Goal: Information Seeking & Learning: Learn about a topic

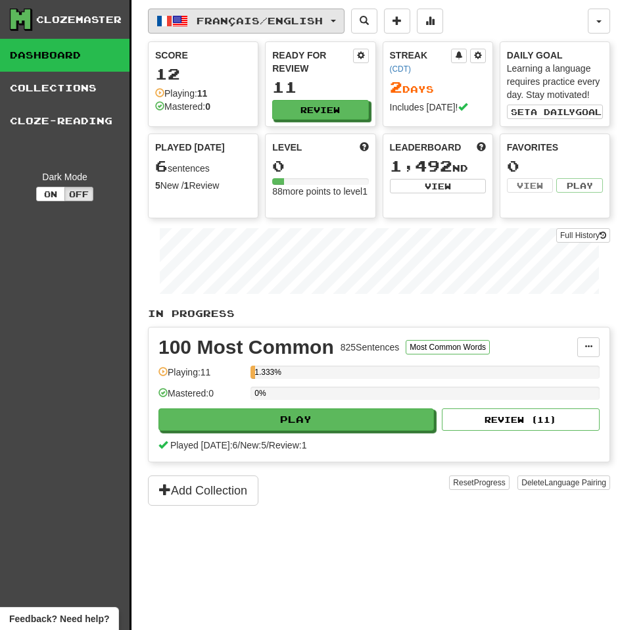
click at [187, 26] on span "button" at bounding box center [180, 21] width 16 height 16
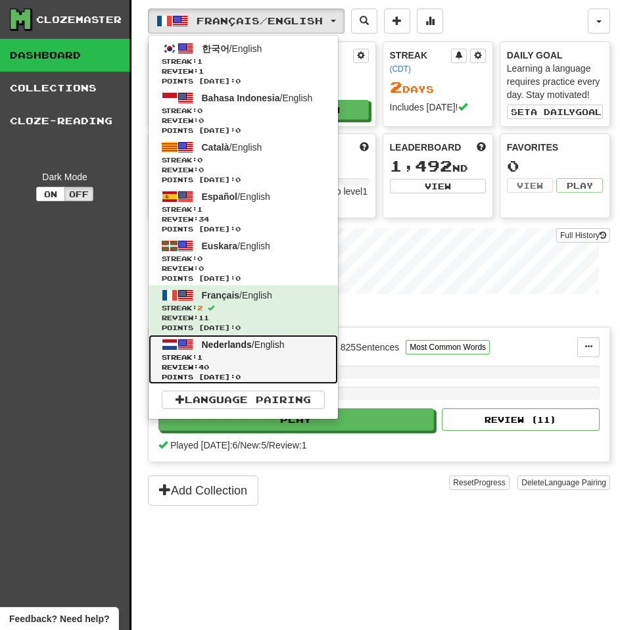
click at [243, 355] on span "Streak: 1" at bounding box center [243, 357] width 163 height 10
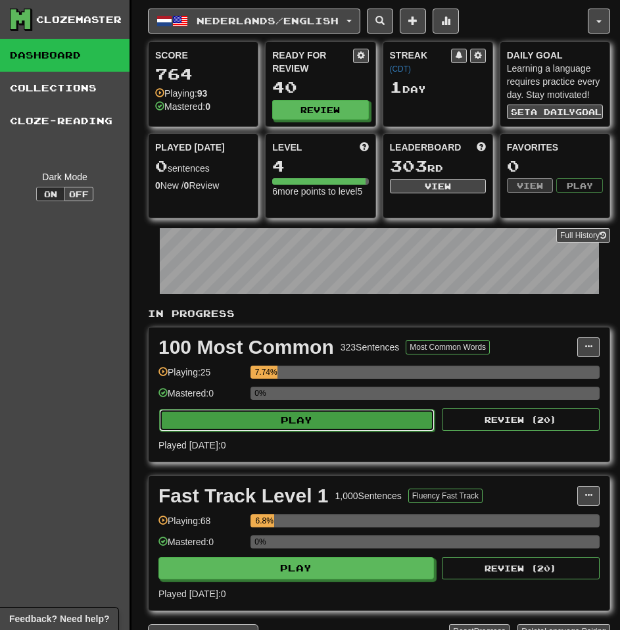
click at [361, 424] on button "Play" at bounding box center [296, 420] width 275 height 22
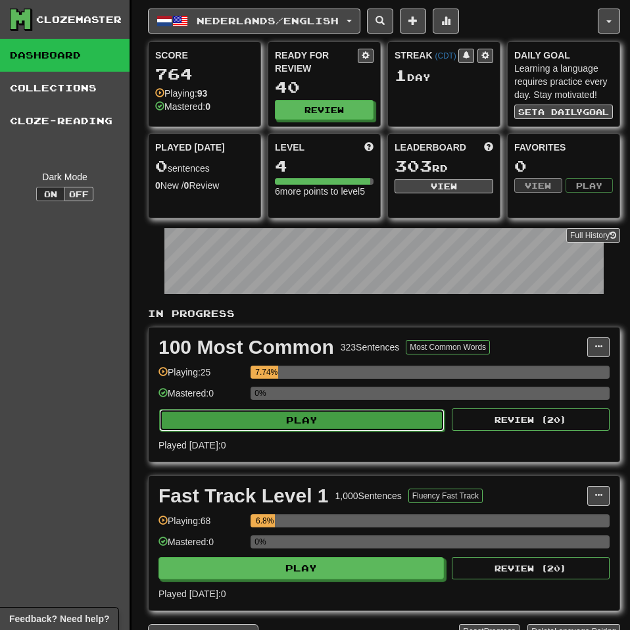
select select "**"
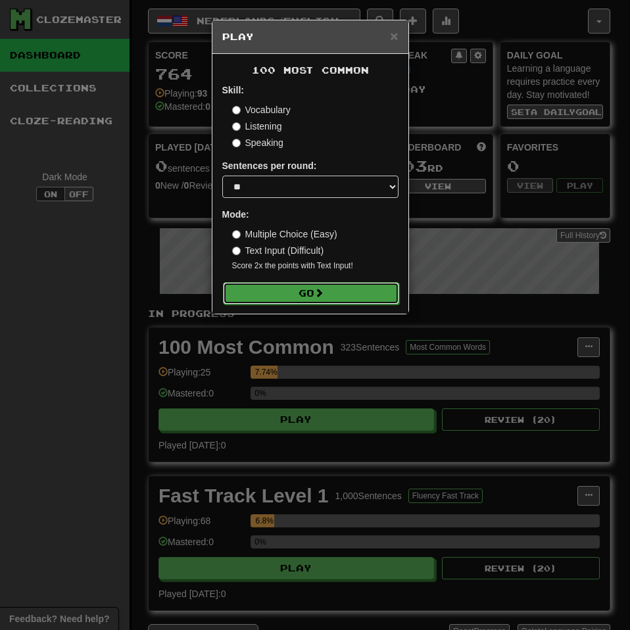
click at [333, 301] on button "Go" at bounding box center [311, 293] width 176 height 22
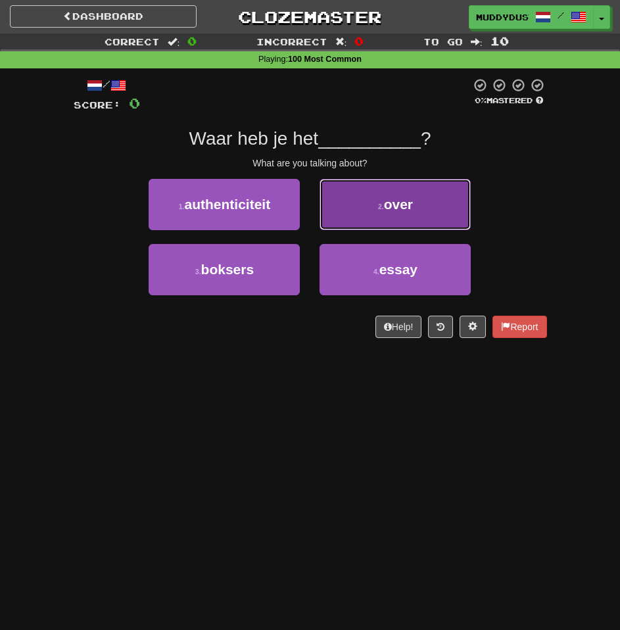
click at [388, 203] on span "over" at bounding box center [398, 204] width 29 height 15
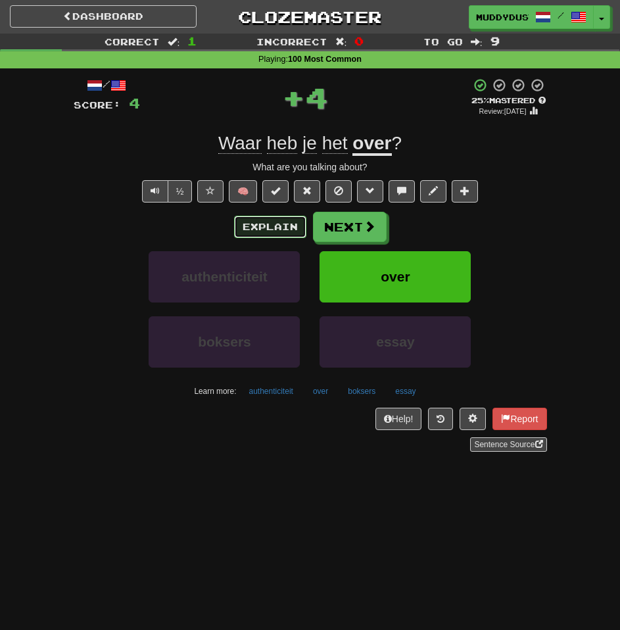
click at [260, 216] on button "Explain" at bounding box center [270, 227] width 72 height 22
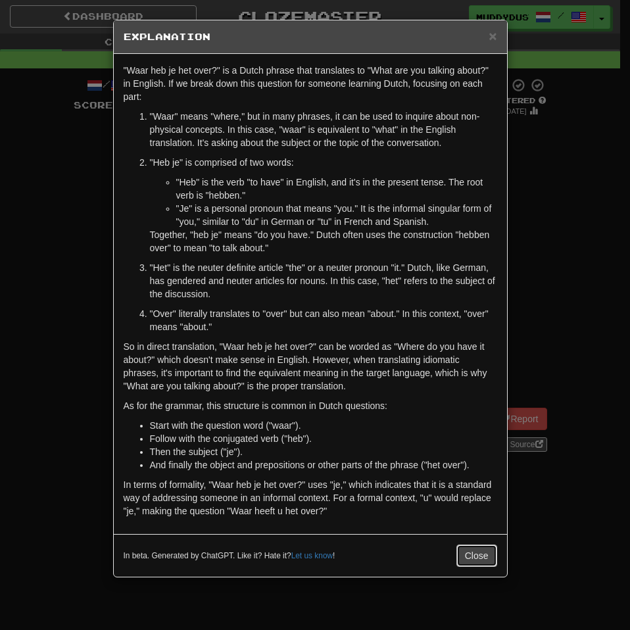
click at [456, 566] on button "Close" at bounding box center [476, 555] width 41 height 22
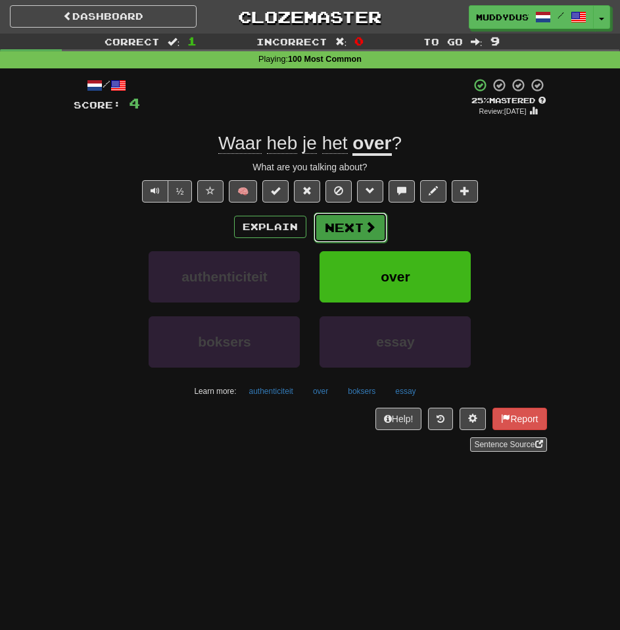
click at [354, 230] on button "Next" at bounding box center [351, 227] width 74 height 30
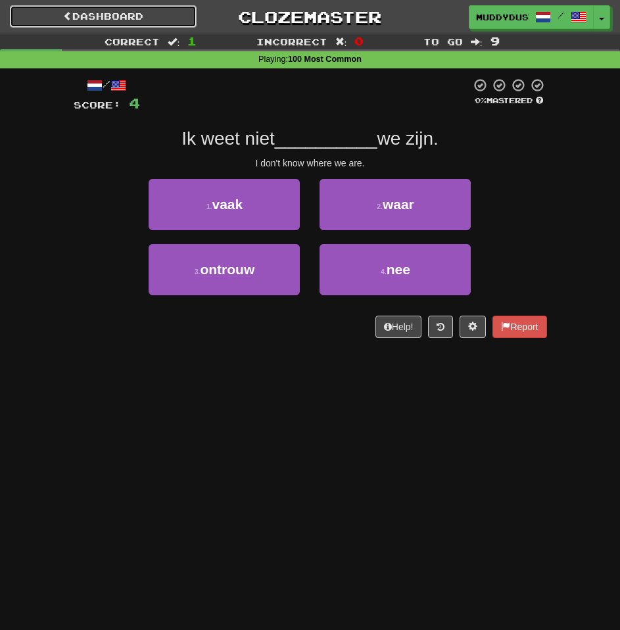
click at [138, 14] on link "Dashboard" at bounding box center [103, 16] width 187 height 22
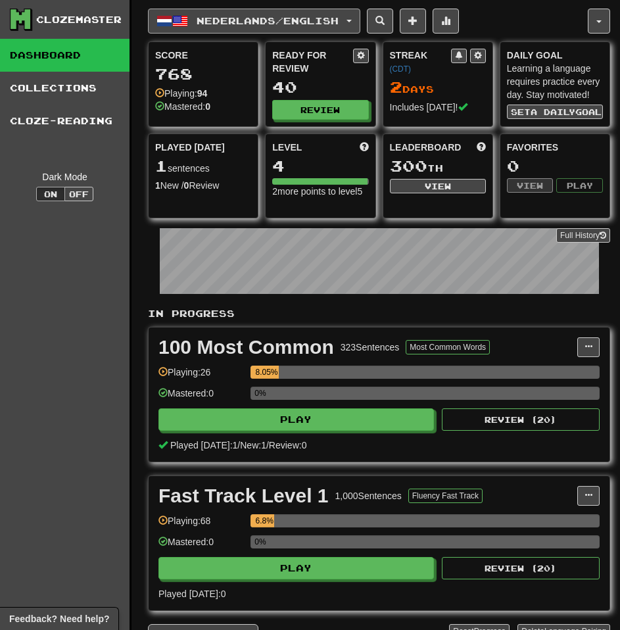
click at [290, 20] on span "Nederlands / English" at bounding box center [268, 20] width 142 height 11
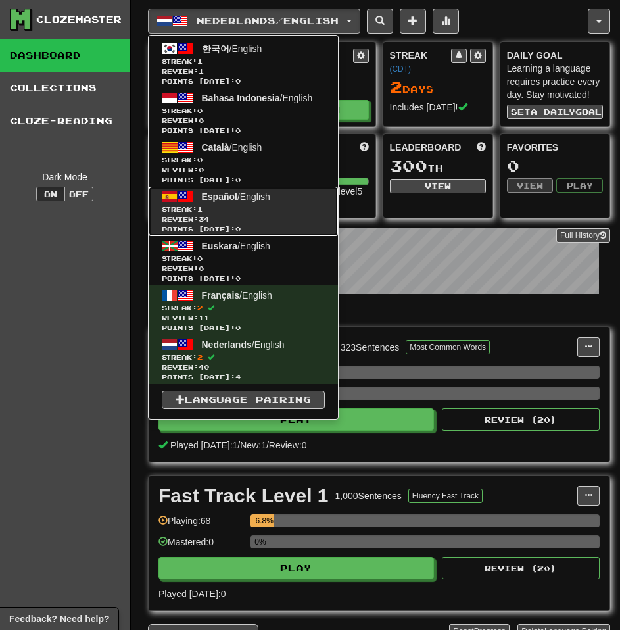
click at [219, 216] on span "Review: 34" at bounding box center [243, 219] width 163 height 10
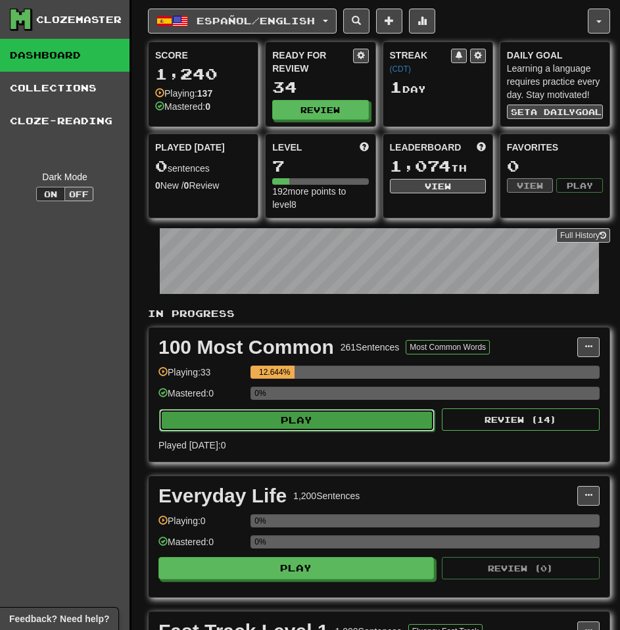
click at [283, 423] on button "Play" at bounding box center [296, 420] width 275 height 22
select select "**"
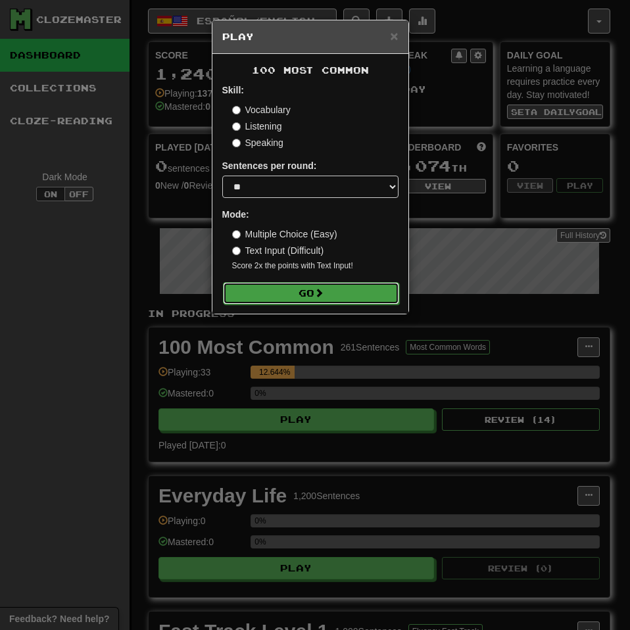
click at [302, 293] on button "Go" at bounding box center [311, 293] width 176 height 22
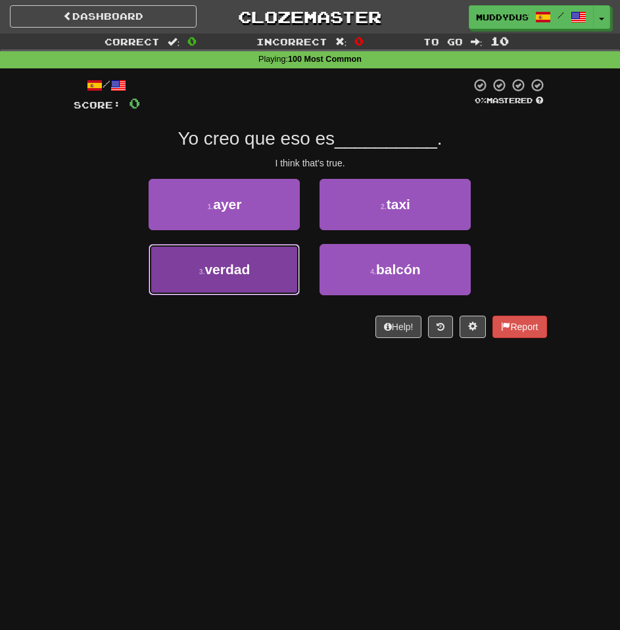
click at [261, 270] on button "3 . verdad" at bounding box center [224, 269] width 151 height 51
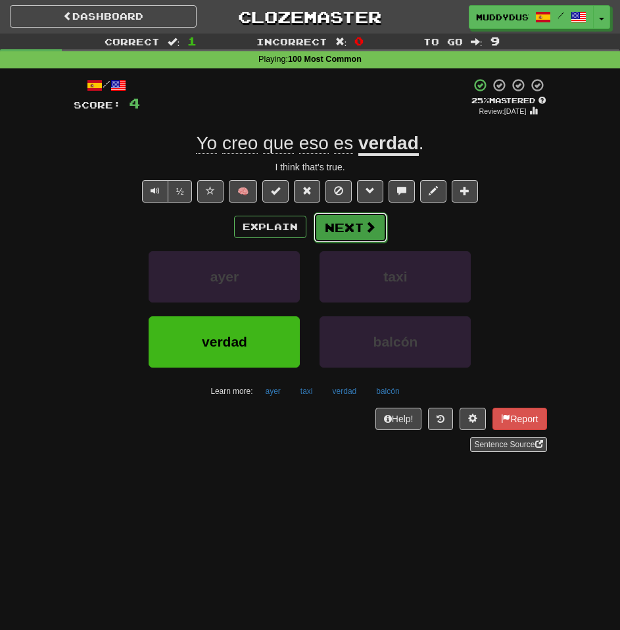
click at [358, 236] on button "Next" at bounding box center [351, 227] width 74 height 30
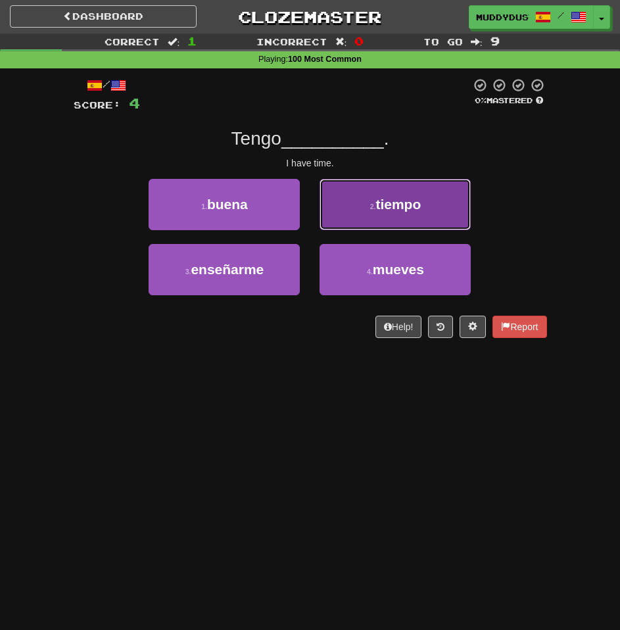
click at [369, 218] on button "2 . tiempo" at bounding box center [394, 204] width 151 height 51
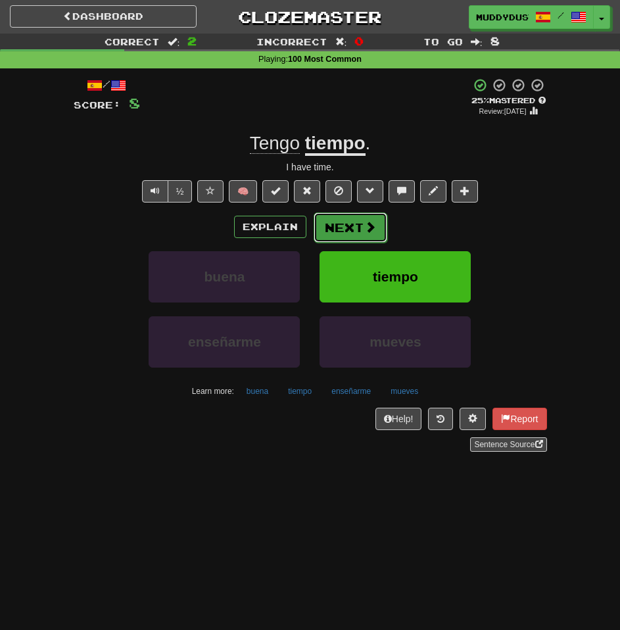
click at [381, 233] on button "Next" at bounding box center [351, 227] width 74 height 30
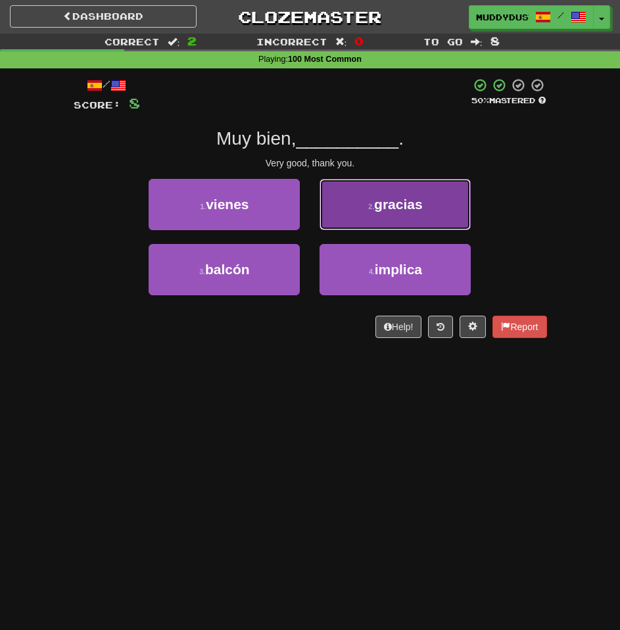
click at [430, 225] on button "2 . gracias" at bounding box center [394, 204] width 151 height 51
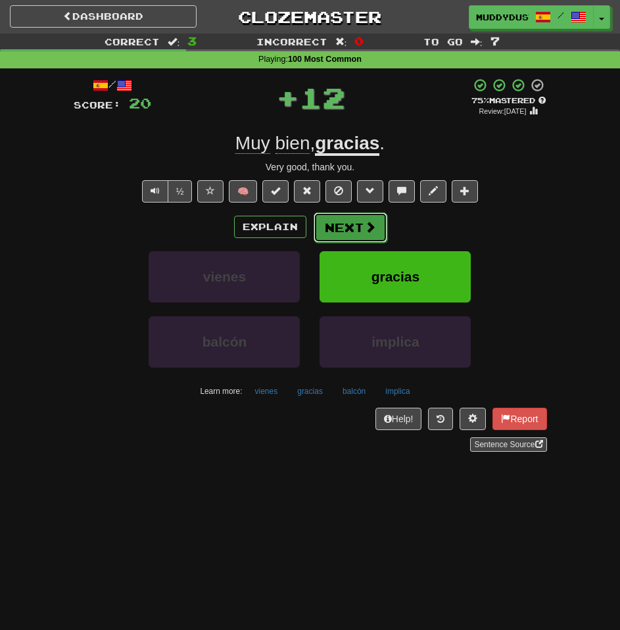
click at [323, 224] on button "Next" at bounding box center [351, 227] width 74 height 30
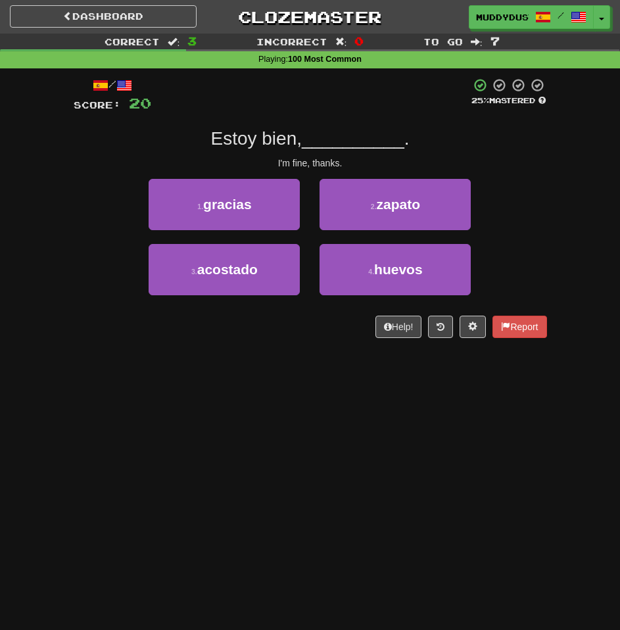
click at [258, 233] on div "1 . gracias" at bounding box center [224, 211] width 171 height 65
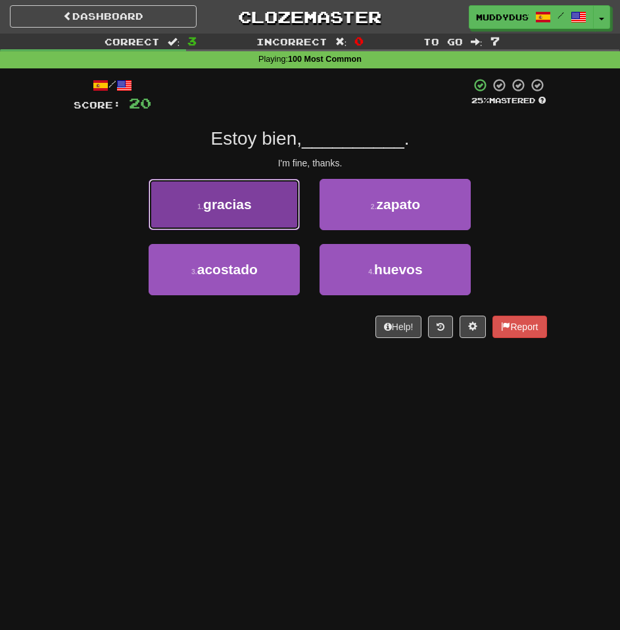
click at [253, 225] on button "1 . gracias" at bounding box center [224, 204] width 151 height 51
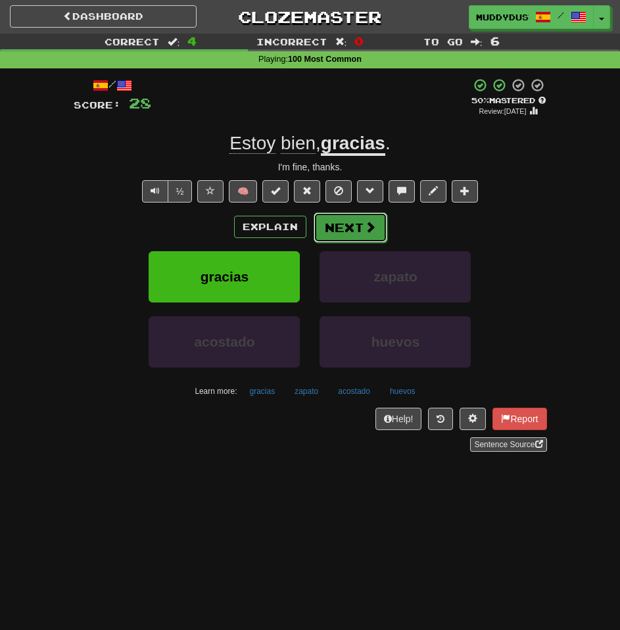
click at [337, 222] on button "Next" at bounding box center [351, 227] width 74 height 30
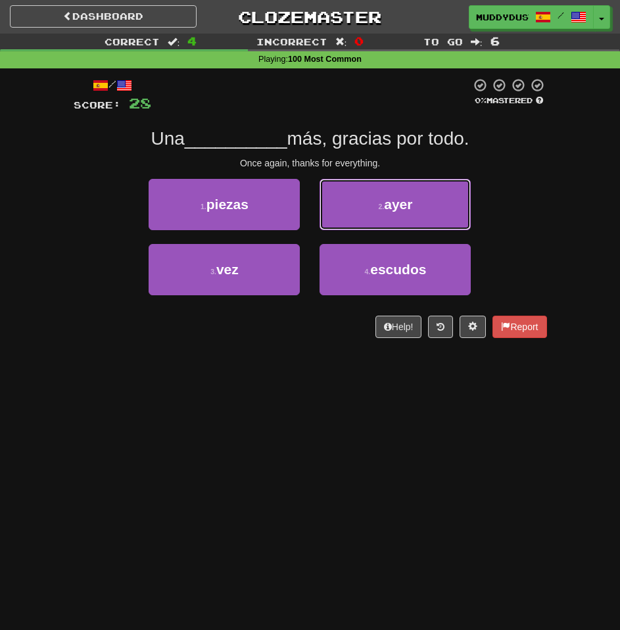
click at [362, 204] on button "2 . ayer" at bounding box center [394, 204] width 151 height 51
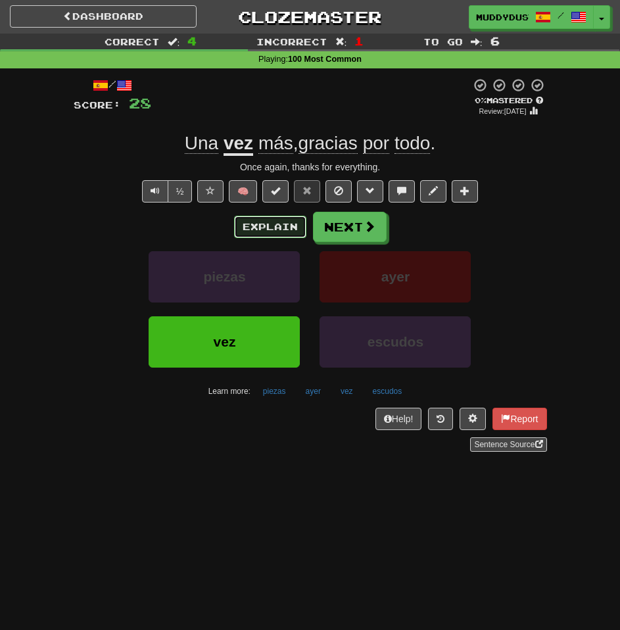
click at [287, 232] on button "Explain" at bounding box center [270, 227] width 72 height 22
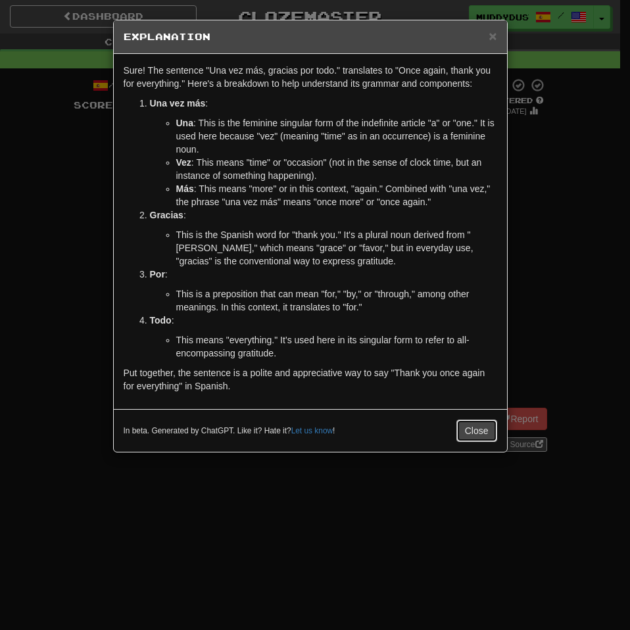
click at [471, 427] on button "Close" at bounding box center [476, 430] width 41 height 22
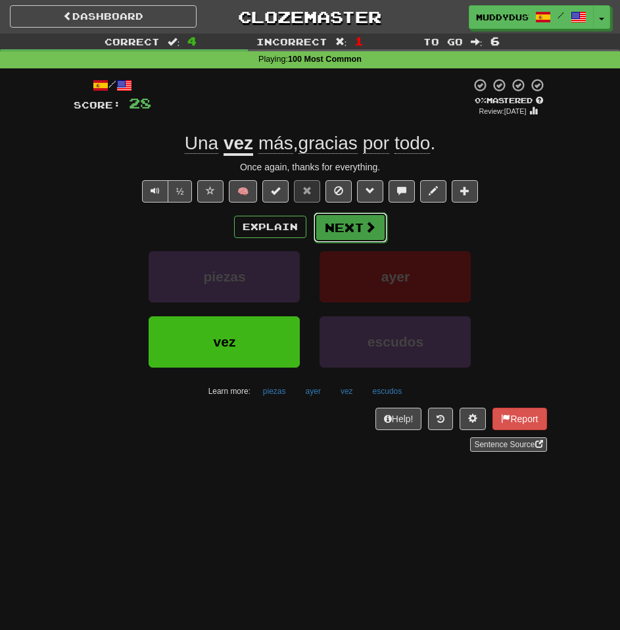
click at [354, 221] on button "Next" at bounding box center [351, 227] width 74 height 30
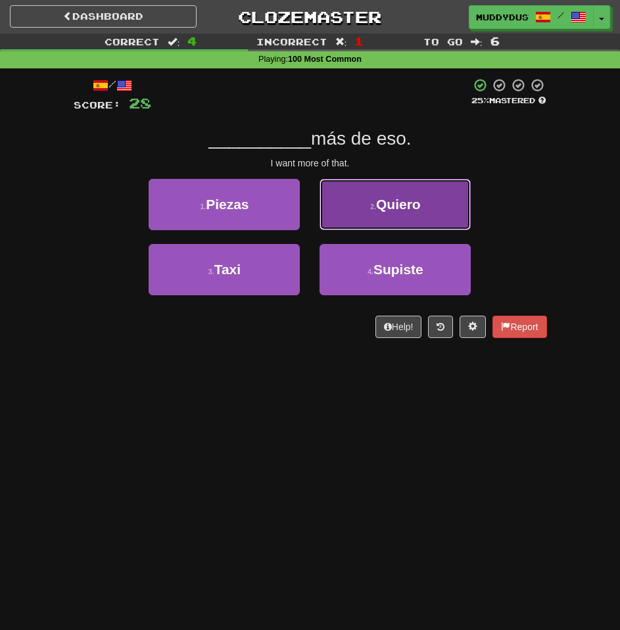
click at [411, 201] on span "Quiero" at bounding box center [398, 204] width 45 height 15
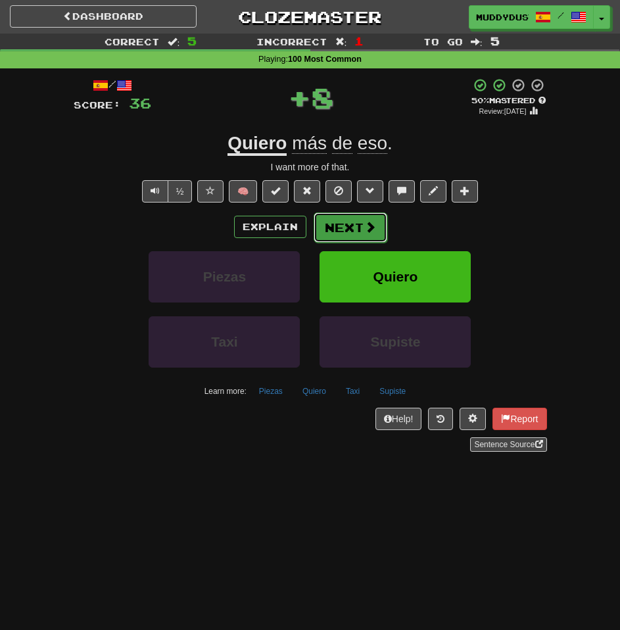
click at [354, 241] on button "Next" at bounding box center [351, 227] width 74 height 30
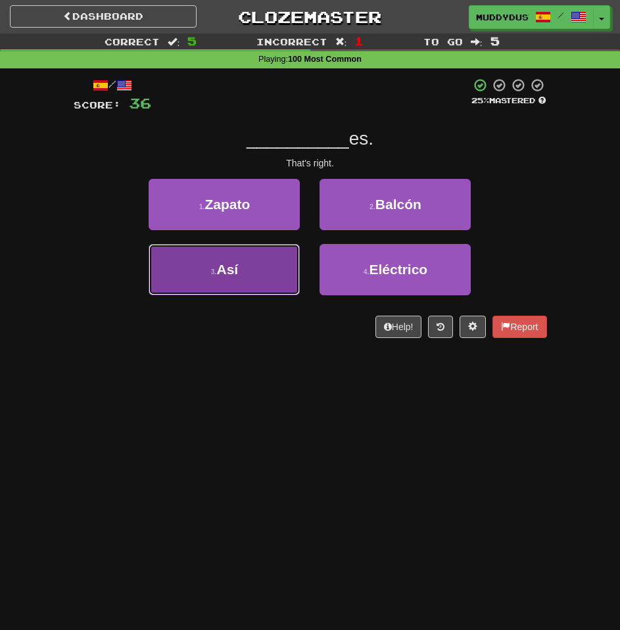
click at [250, 272] on button "3 . Así" at bounding box center [224, 269] width 151 height 51
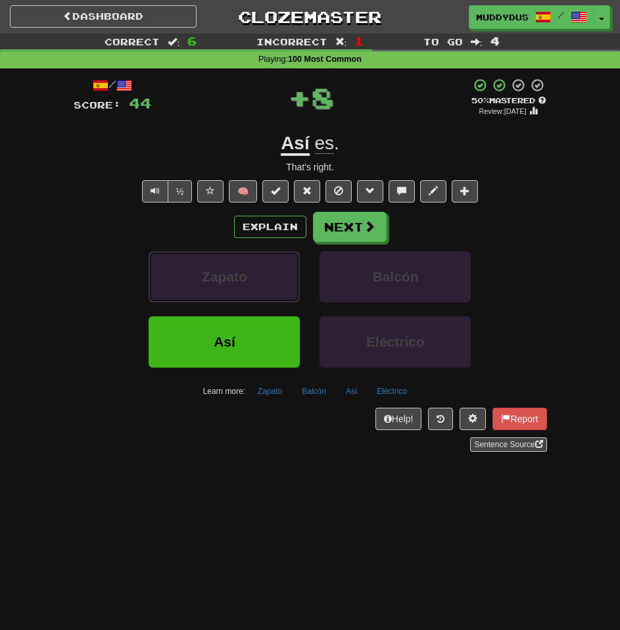
click at [250, 272] on button "Zapato" at bounding box center [224, 276] width 151 height 51
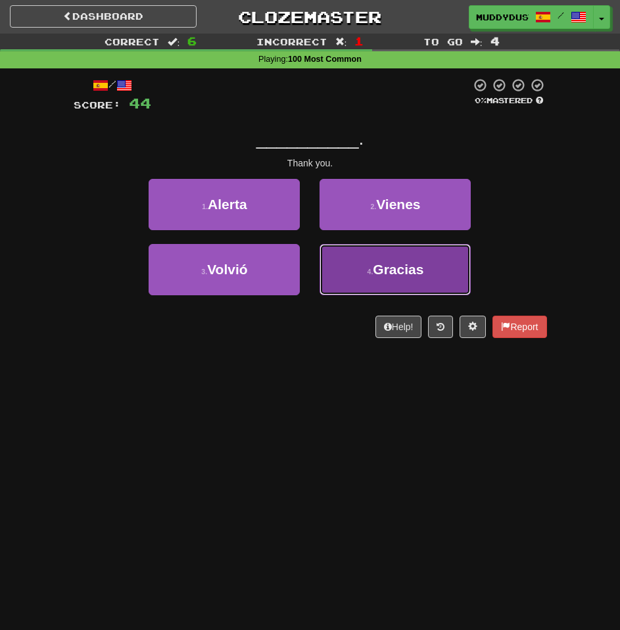
click at [405, 260] on button "4 . Gracias" at bounding box center [394, 269] width 151 height 51
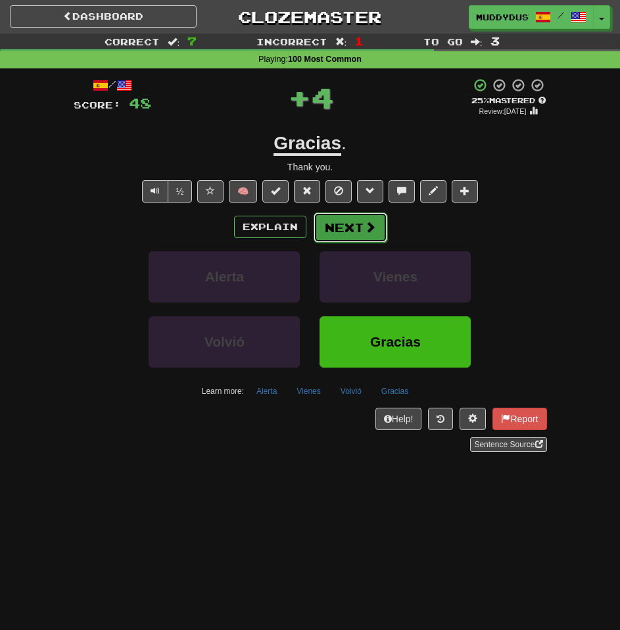
click at [356, 229] on button "Next" at bounding box center [351, 227] width 74 height 30
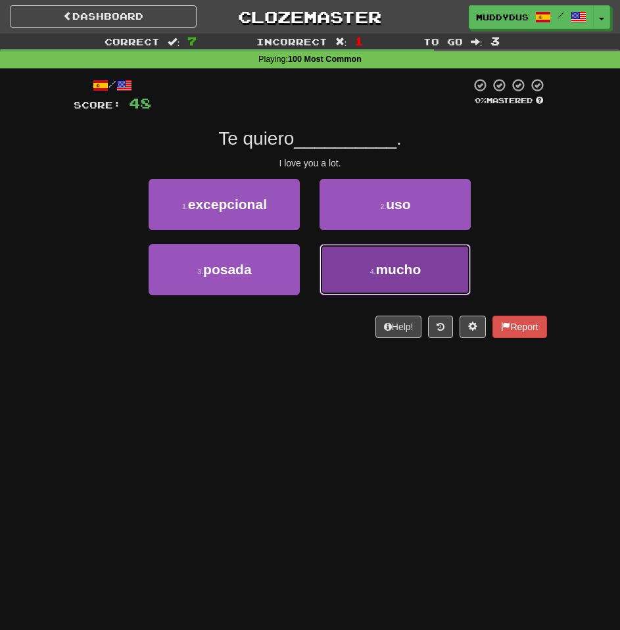
click at [372, 283] on button "4 . mucho" at bounding box center [394, 269] width 151 height 51
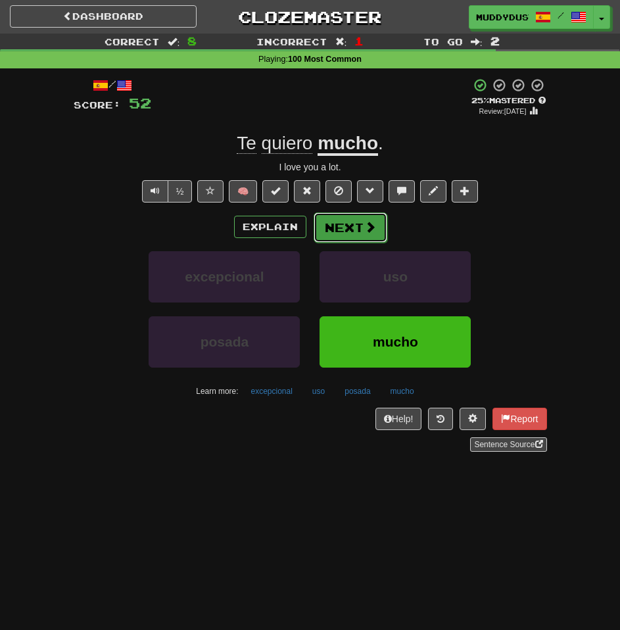
click at [366, 236] on button "Next" at bounding box center [351, 227] width 74 height 30
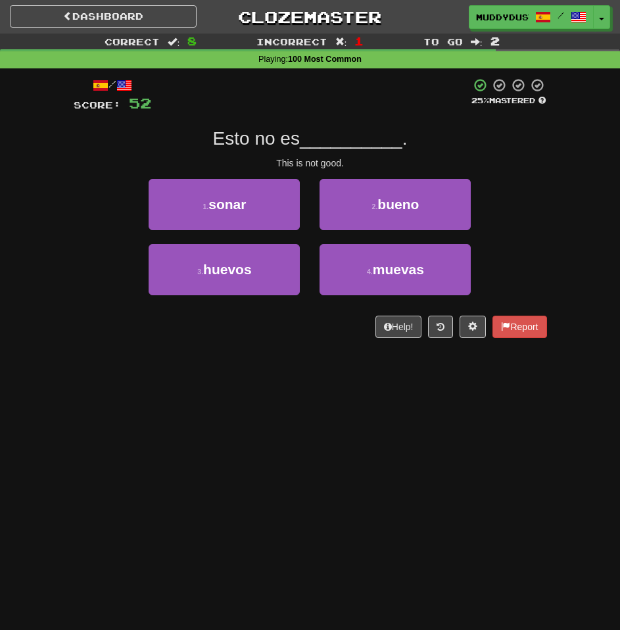
click at [348, 460] on div "Dashboard Clozemaster MuddyDust9784 / Toggle Dropdown Dashboard Leaderboard Act…" at bounding box center [310, 315] width 620 height 630
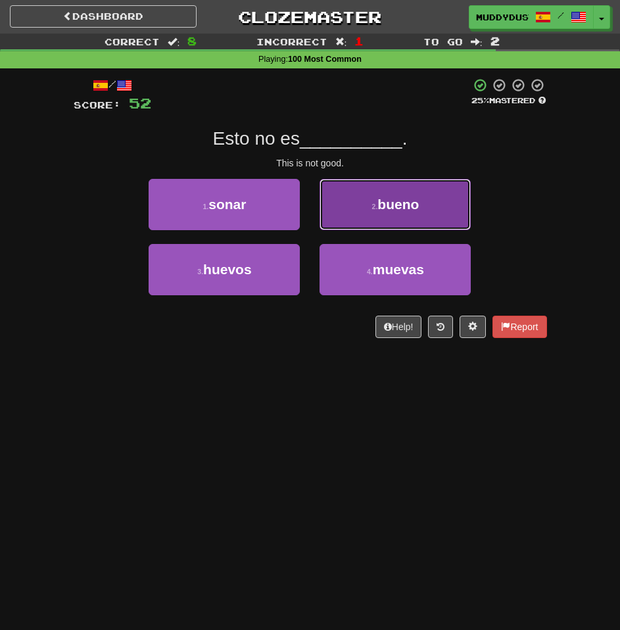
click at [413, 205] on span "bueno" at bounding box center [397, 204] width 41 height 15
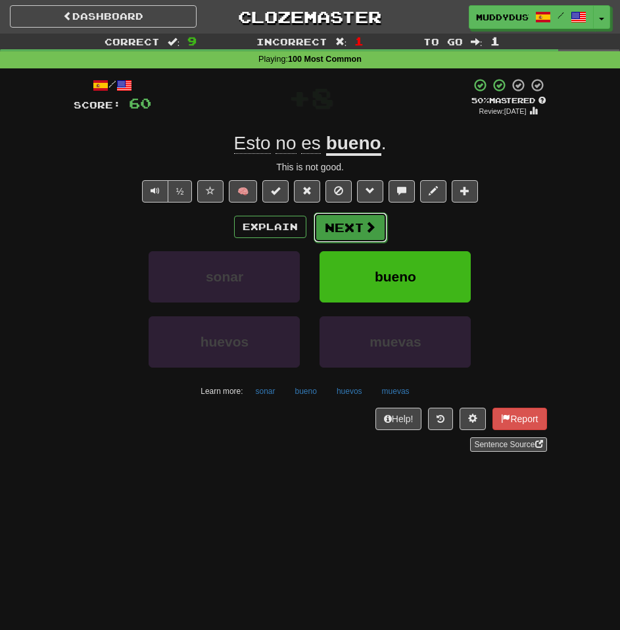
click at [367, 231] on span at bounding box center [370, 227] width 12 height 12
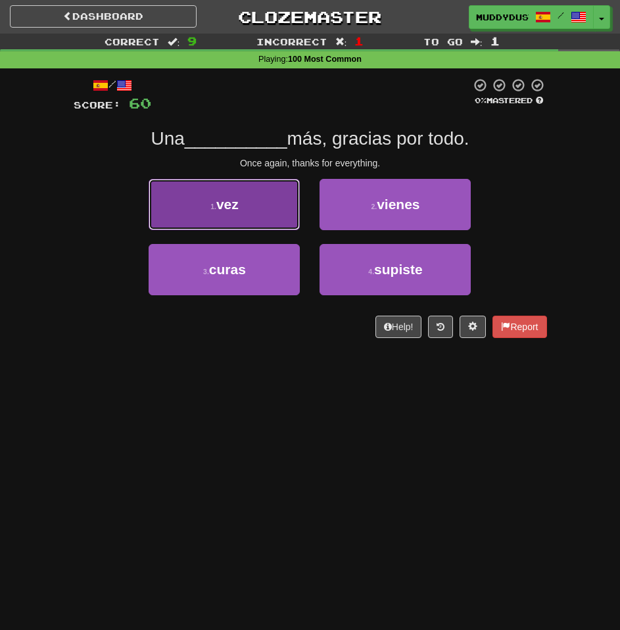
click at [258, 195] on button "1 . vez" at bounding box center [224, 204] width 151 height 51
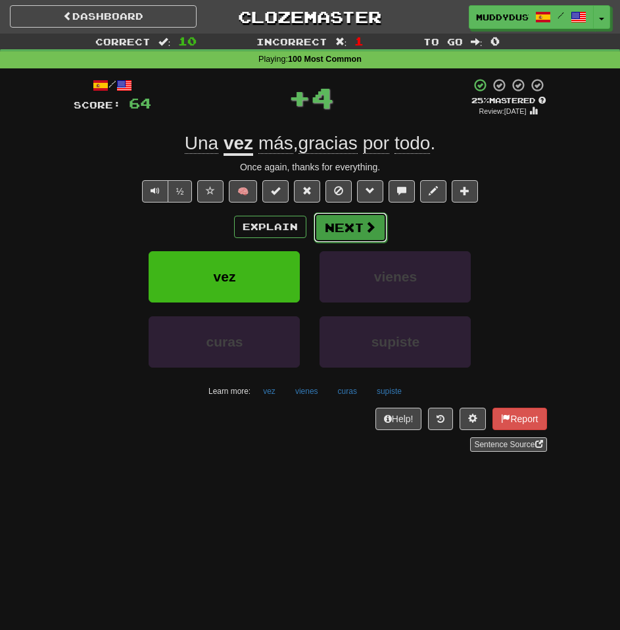
click at [382, 222] on button "Next" at bounding box center [351, 227] width 74 height 30
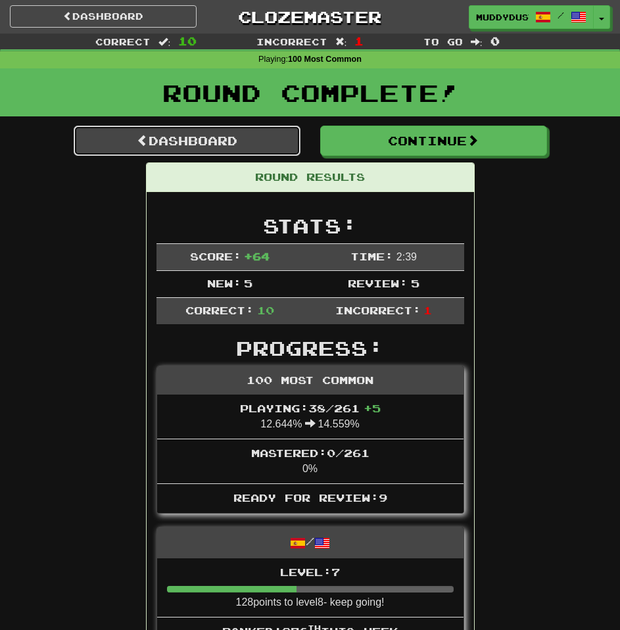
click at [244, 142] on link "Dashboard" at bounding box center [187, 141] width 227 height 30
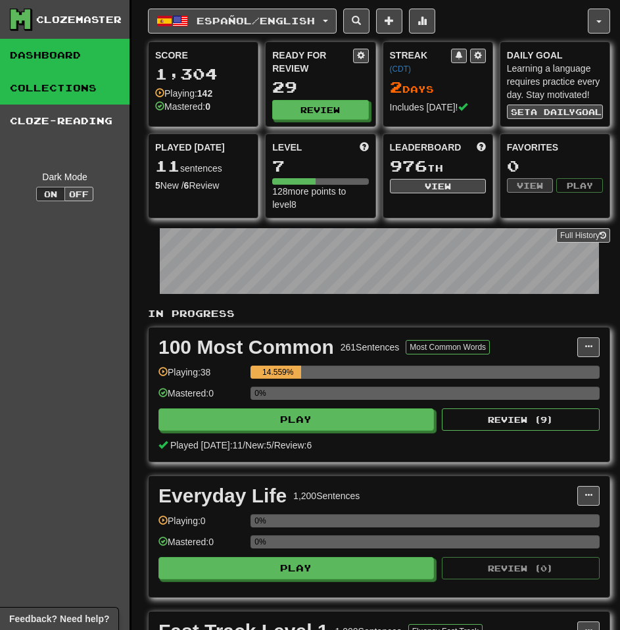
click at [103, 89] on link "Collections" at bounding box center [64, 88] width 129 height 33
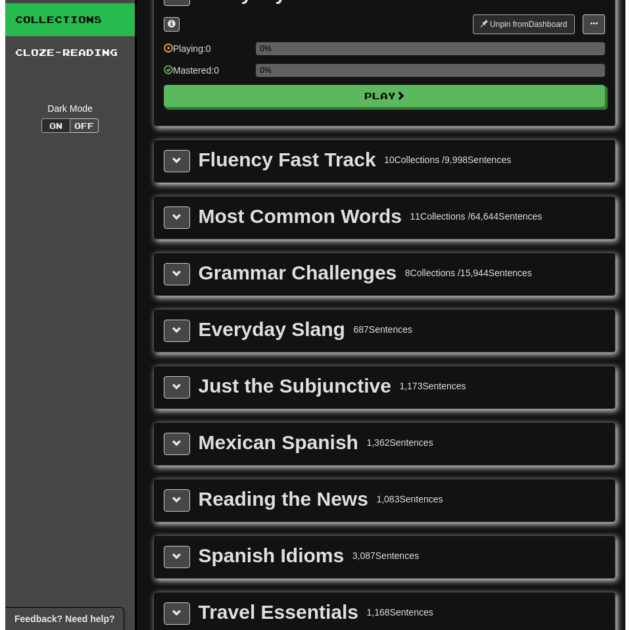
scroll to position [263, 0]
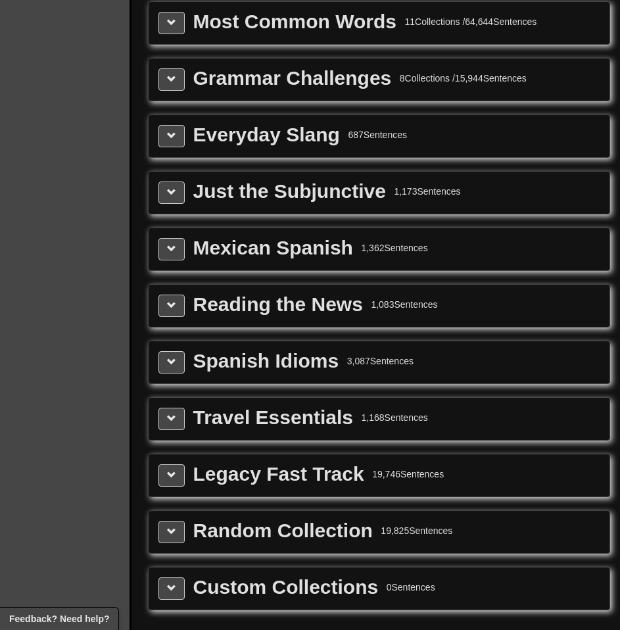
click at [350, 428] on div "Travel Essentials 1,168 Sentences" at bounding box center [378, 418] width 441 height 22
click at [176, 474] on button at bounding box center [171, 475] width 26 height 22
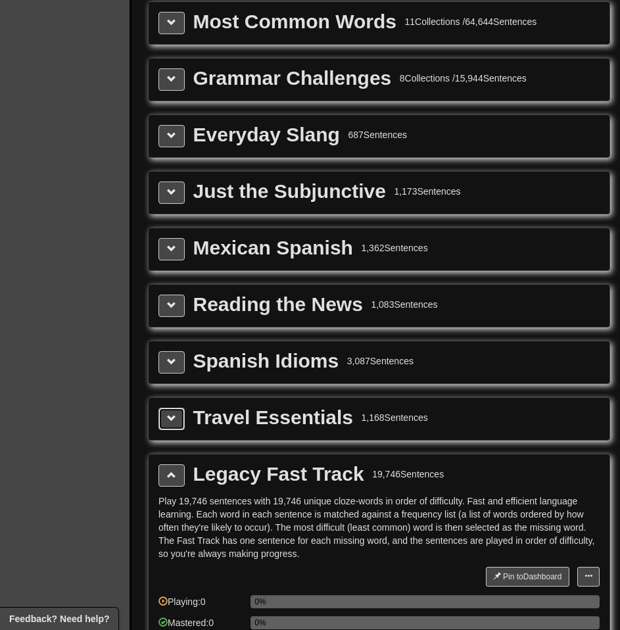
click at [175, 415] on span at bounding box center [171, 417] width 9 height 9
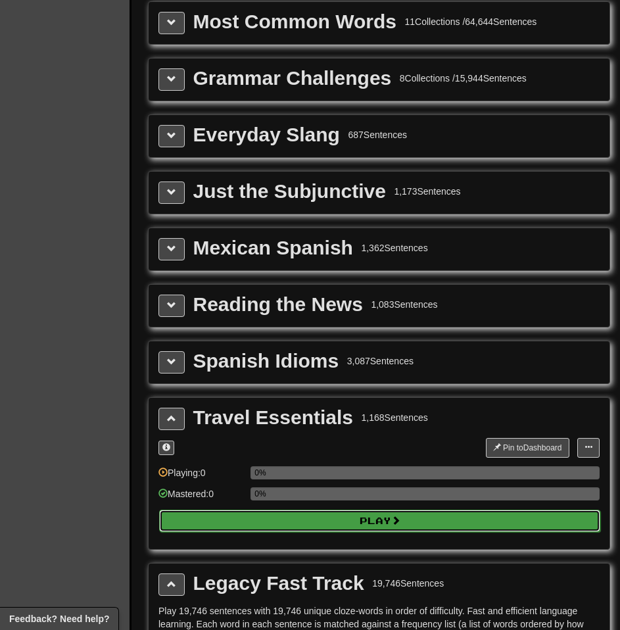
click at [300, 523] on button "Play" at bounding box center [379, 520] width 441 height 22
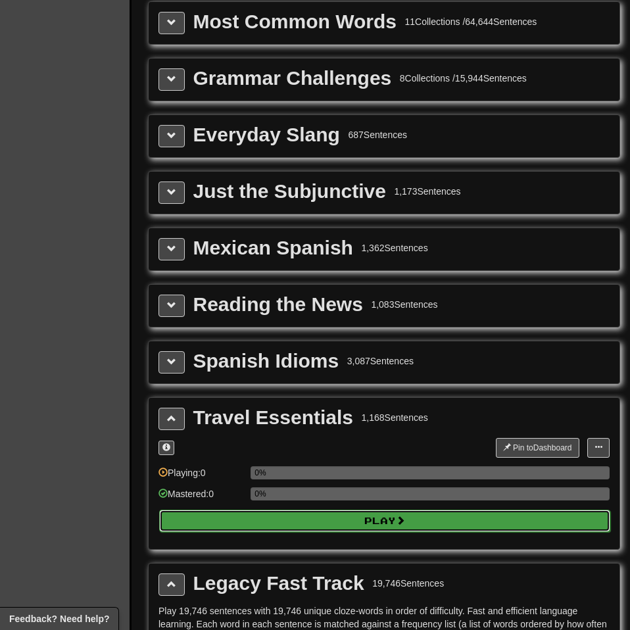
select select "**"
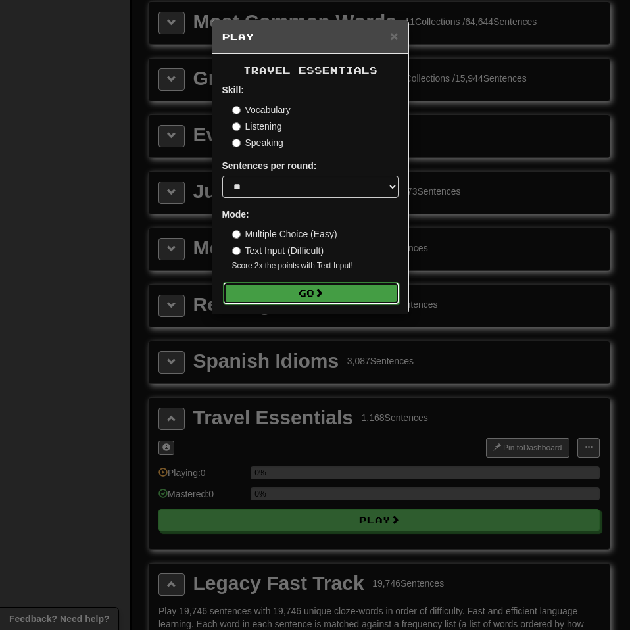
click at [332, 294] on button "Go" at bounding box center [311, 293] width 176 height 22
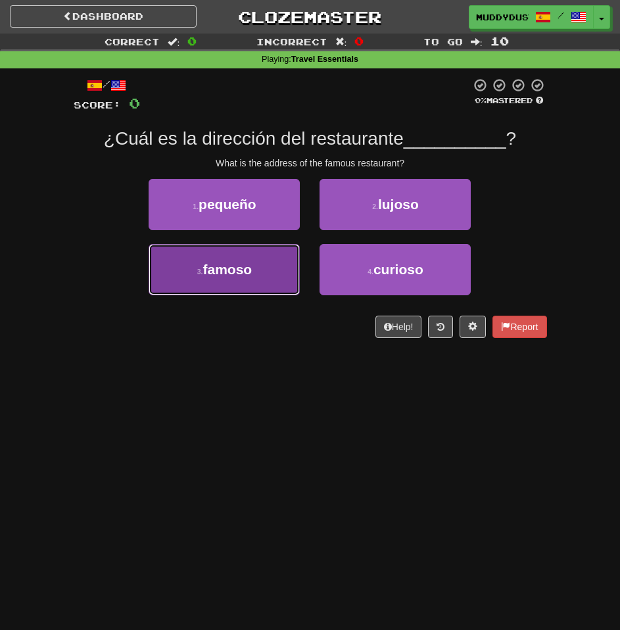
click at [239, 266] on span "famoso" at bounding box center [227, 269] width 49 height 15
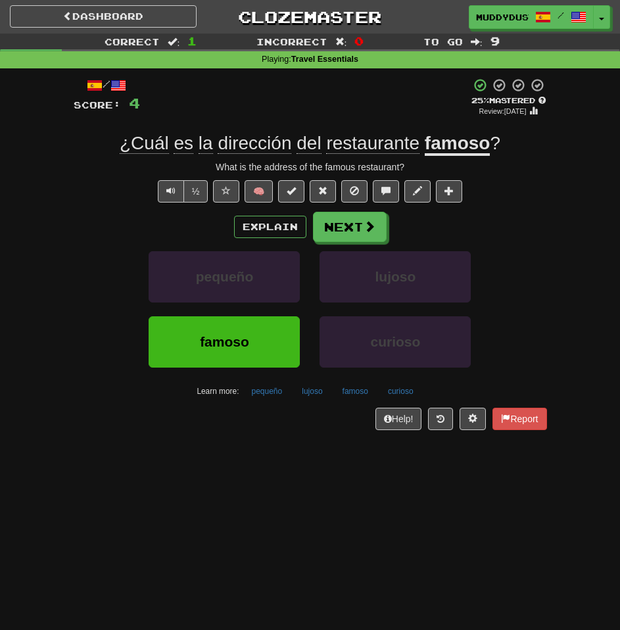
click at [386, 231] on div "Explain Next" at bounding box center [310, 227] width 473 height 30
click at [369, 228] on span at bounding box center [370, 227] width 12 height 12
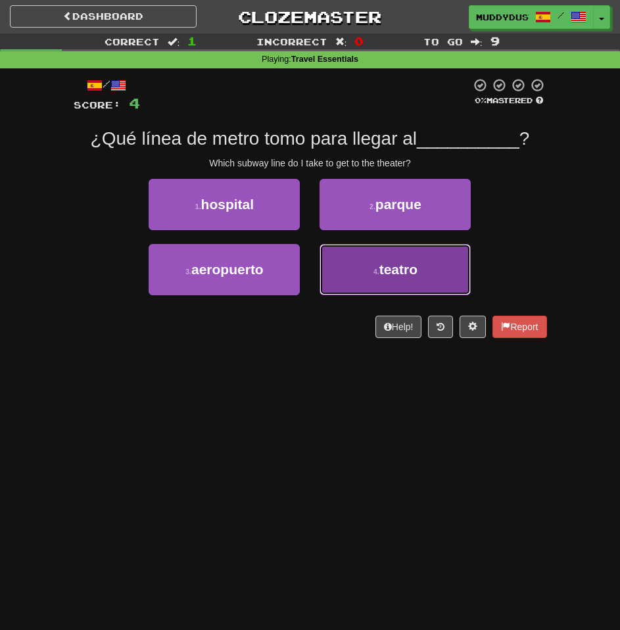
click at [342, 278] on button "4 . teatro" at bounding box center [394, 269] width 151 height 51
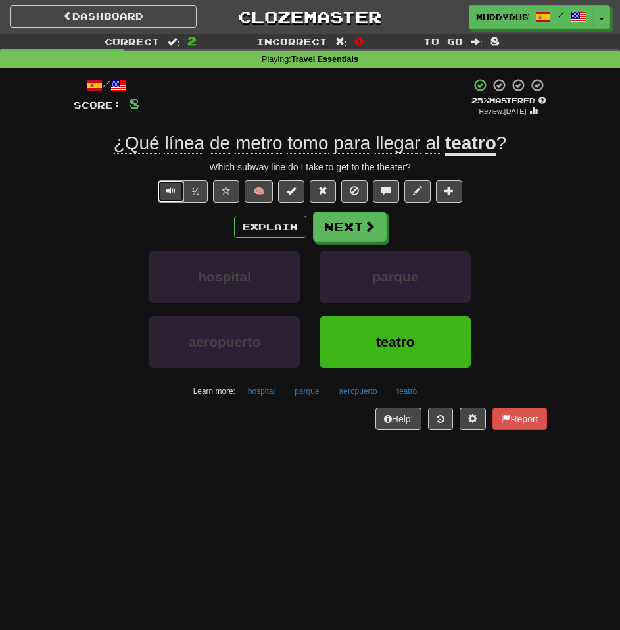
click at [160, 186] on button "Text-to-speech controls" at bounding box center [171, 191] width 26 height 22
click at [327, 225] on button "Next" at bounding box center [351, 227] width 74 height 30
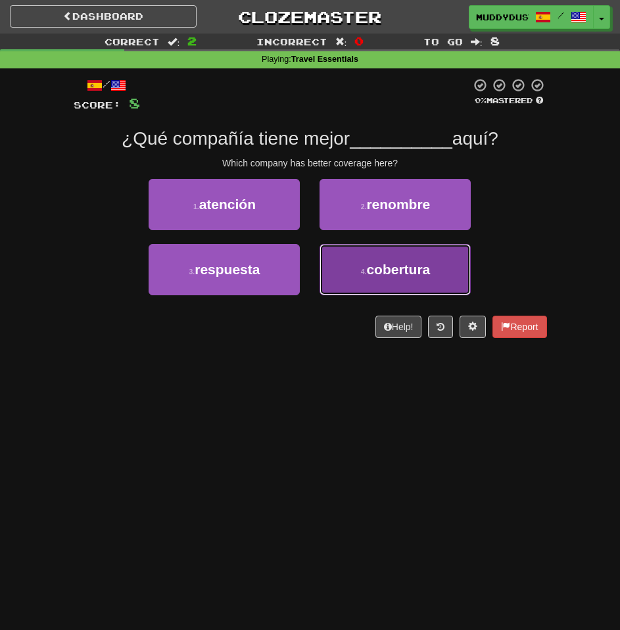
click at [443, 268] on button "4 . cobertura" at bounding box center [394, 269] width 151 height 51
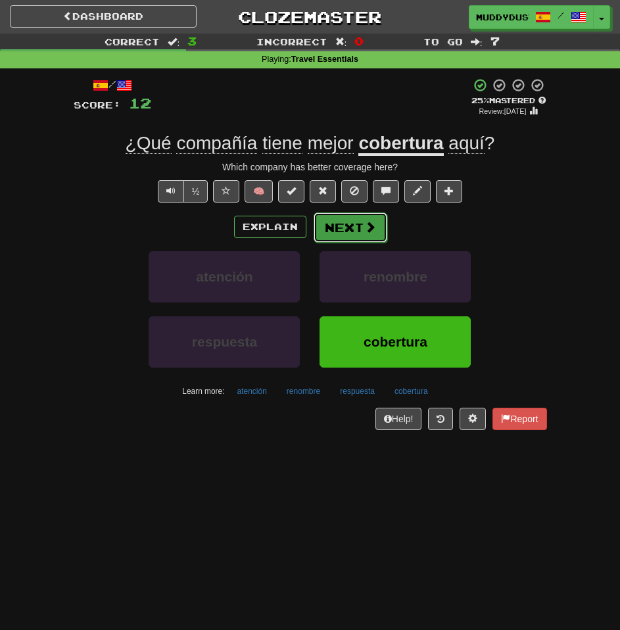
click at [342, 241] on button "Next" at bounding box center [351, 227] width 74 height 30
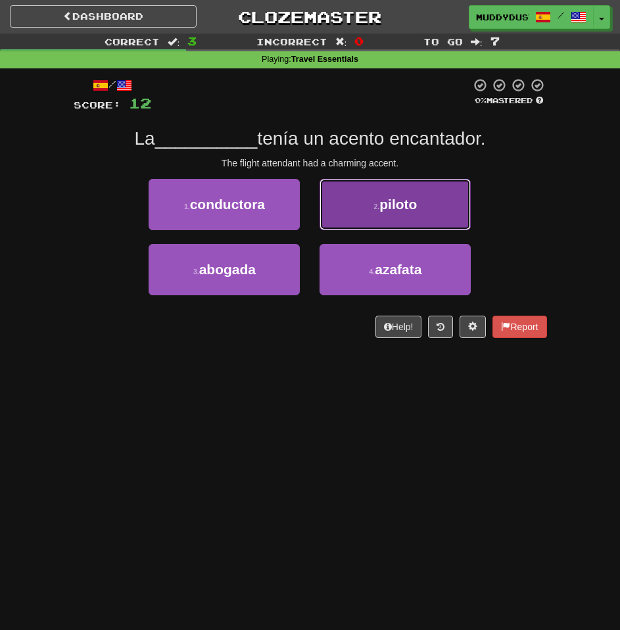
click at [413, 181] on button "2 . piloto" at bounding box center [394, 204] width 151 height 51
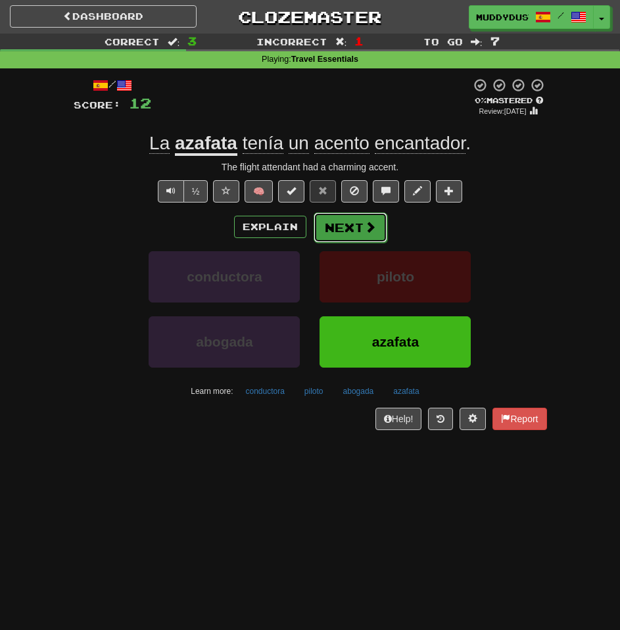
click at [375, 224] on button "Next" at bounding box center [351, 227] width 74 height 30
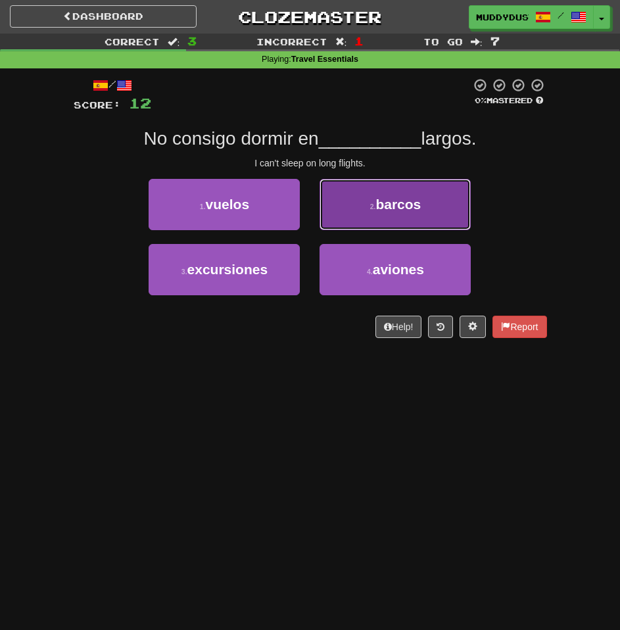
click at [377, 224] on button "2 . barcos" at bounding box center [394, 204] width 151 height 51
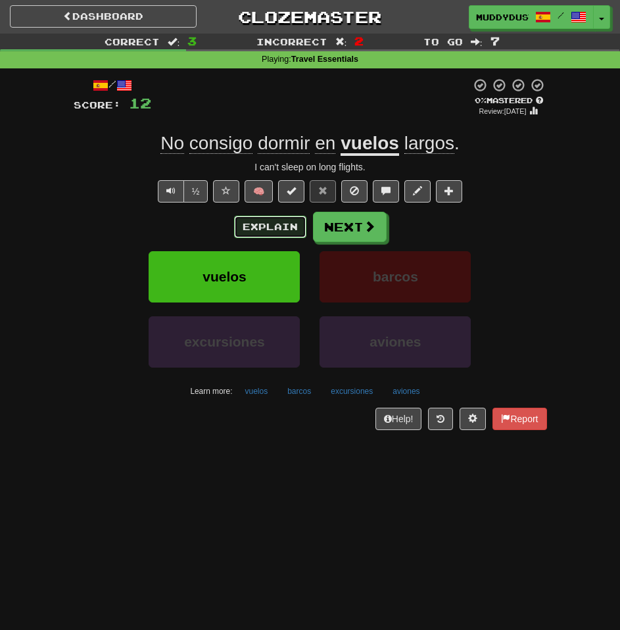
click at [254, 236] on button "Explain" at bounding box center [270, 227] width 72 height 22
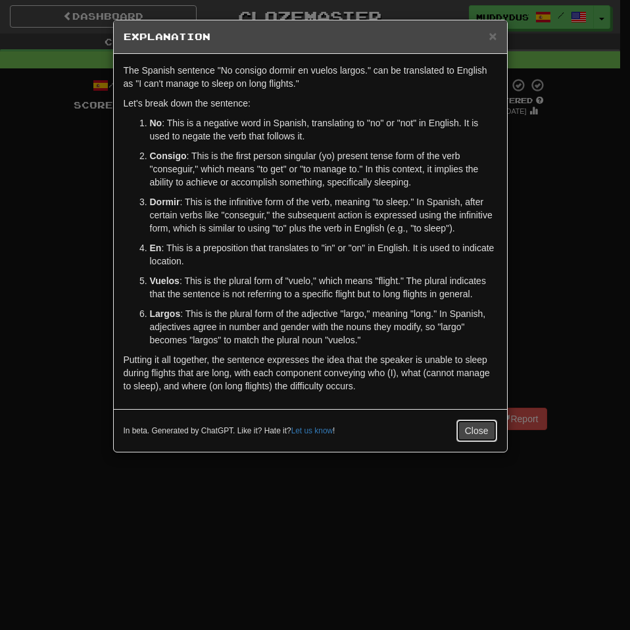
click at [460, 429] on button "Close" at bounding box center [476, 430] width 41 height 22
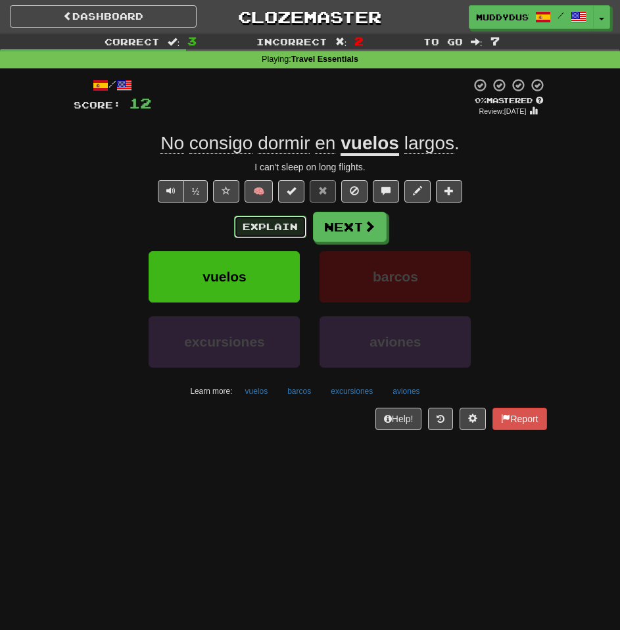
click at [260, 221] on button "Explain" at bounding box center [270, 227] width 72 height 22
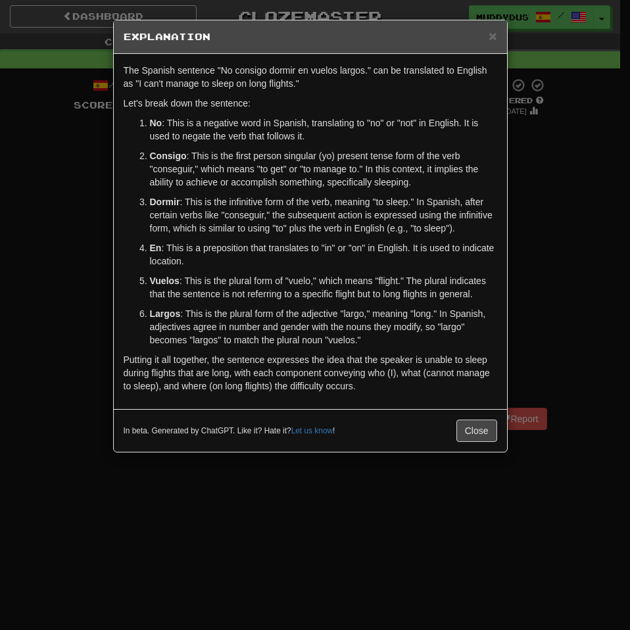
click at [473, 442] on div "In beta. Generated by ChatGPT. Like it? Hate it? Let us know ! Close" at bounding box center [310, 430] width 393 height 43
click at [470, 440] on button "Close" at bounding box center [476, 430] width 41 height 22
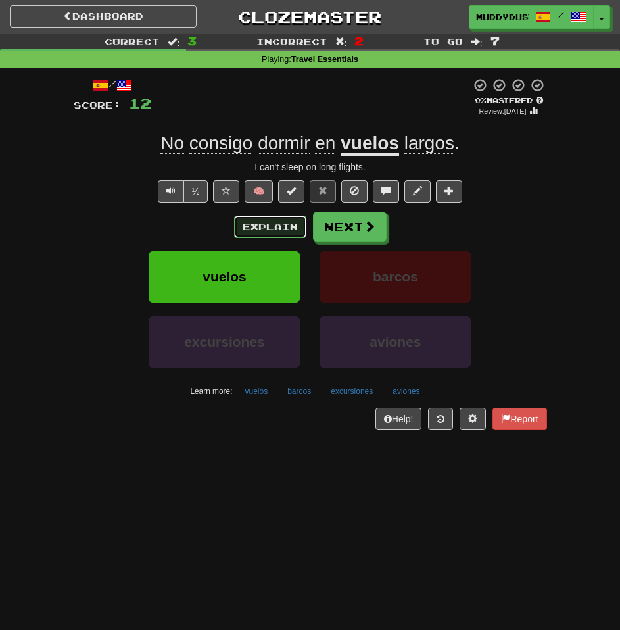
click at [273, 229] on button "Explain" at bounding box center [270, 227] width 72 height 22
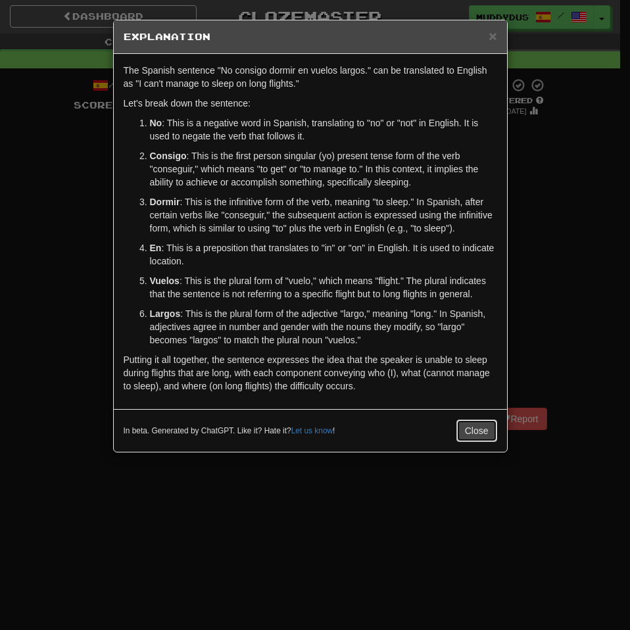
click at [480, 421] on button "Close" at bounding box center [476, 430] width 41 height 22
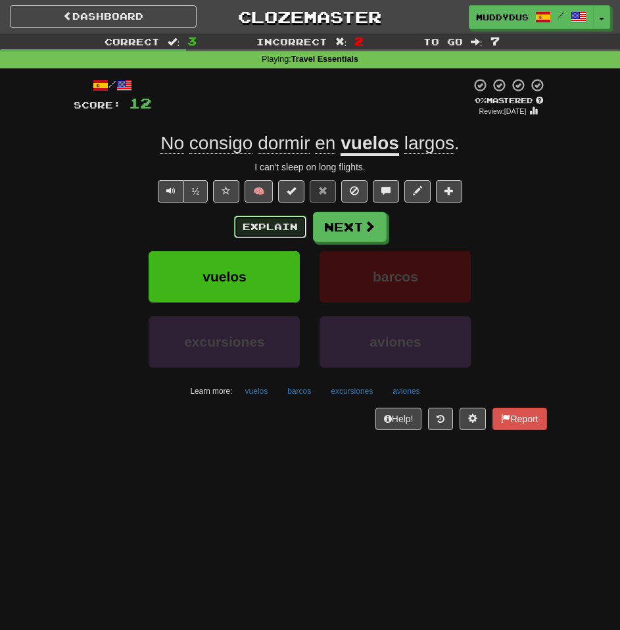
click at [263, 228] on button "Explain" at bounding box center [270, 227] width 72 height 22
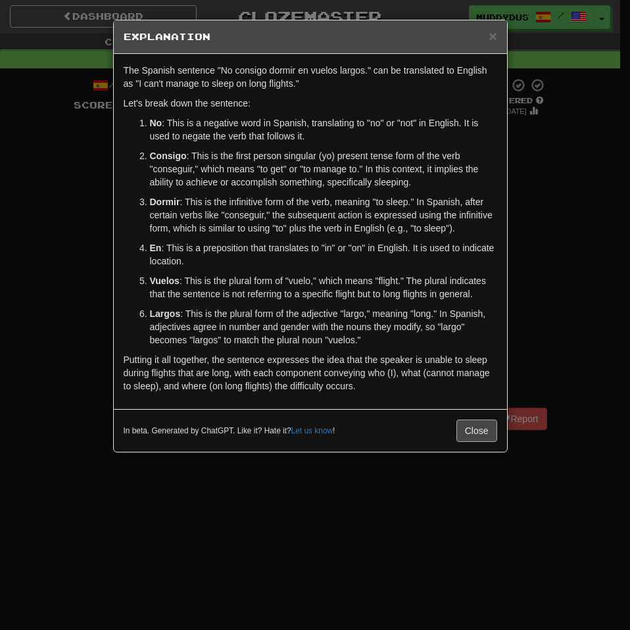
click at [467, 419] on div "In beta. Generated by ChatGPT. Like it? Hate it? Let us know ! Close" at bounding box center [310, 430] width 393 height 43
click at [469, 435] on button "Close" at bounding box center [476, 430] width 41 height 22
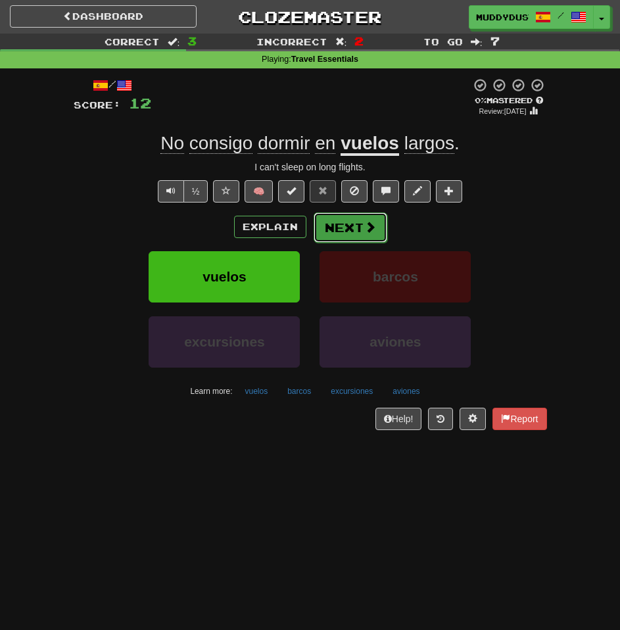
click at [319, 223] on button "Next" at bounding box center [351, 227] width 74 height 30
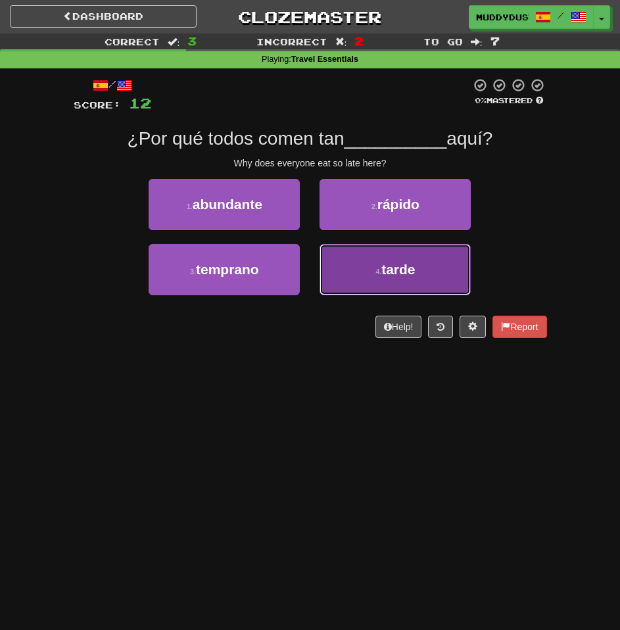
click at [348, 292] on button "4 . tarde" at bounding box center [394, 269] width 151 height 51
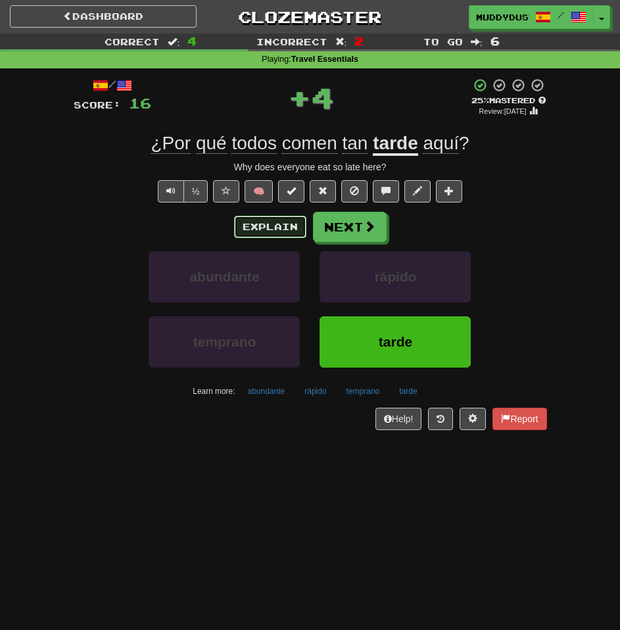
click at [262, 236] on button "Explain" at bounding box center [270, 227] width 72 height 22
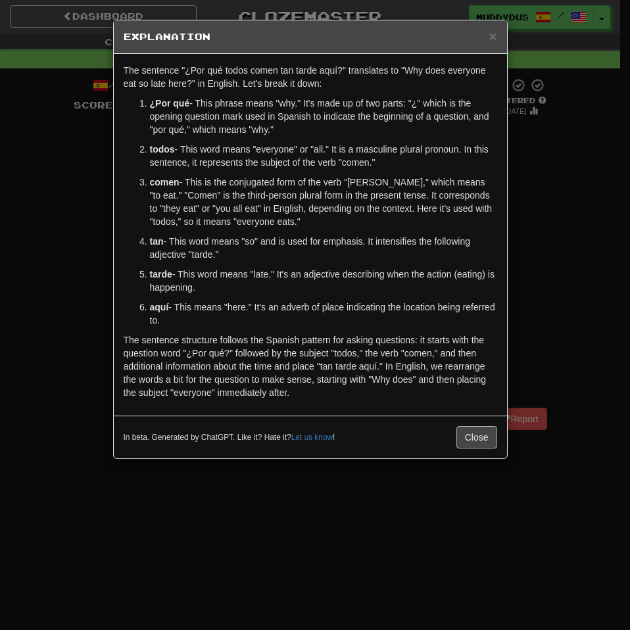
click at [471, 428] on div "In beta. Generated by ChatGPT. Like it? Hate it? Let us know ! Close" at bounding box center [310, 436] width 393 height 43
click at [468, 430] on button "Close" at bounding box center [476, 437] width 41 height 22
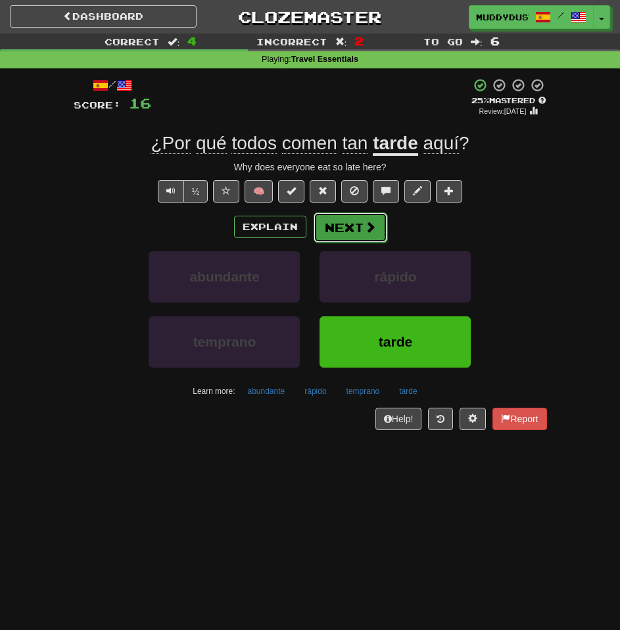
click at [352, 237] on button "Next" at bounding box center [351, 227] width 74 height 30
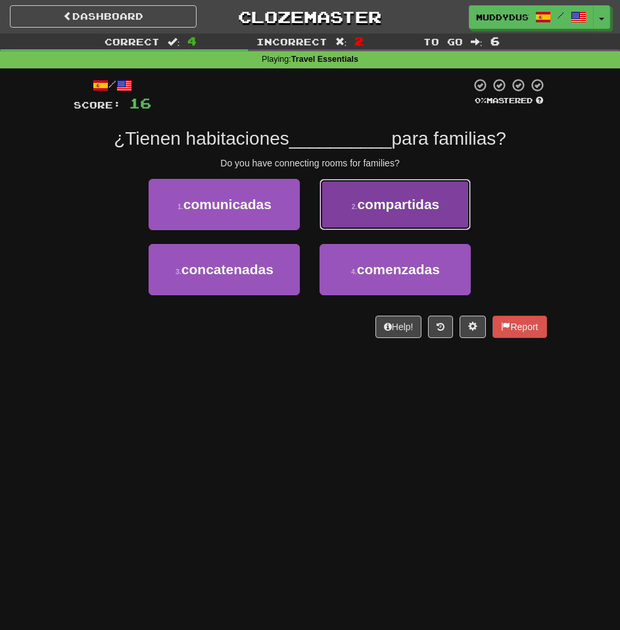
click at [354, 209] on small "2 ." at bounding box center [355, 206] width 6 height 8
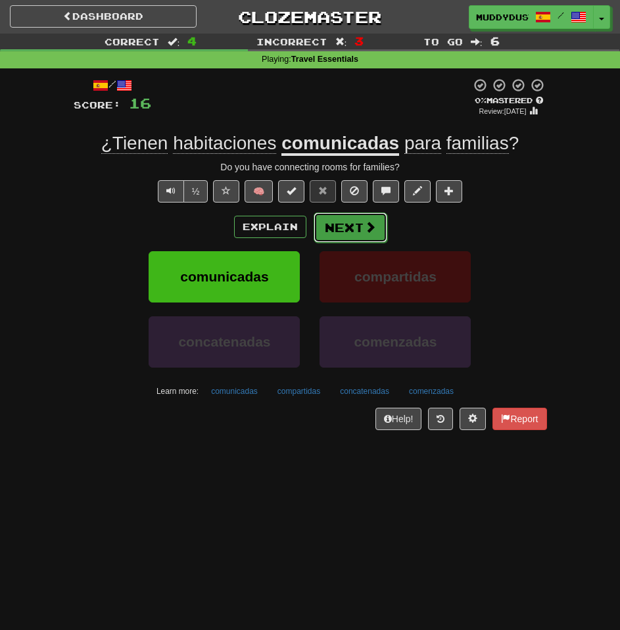
click at [341, 229] on button "Next" at bounding box center [351, 227] width 74 height 30
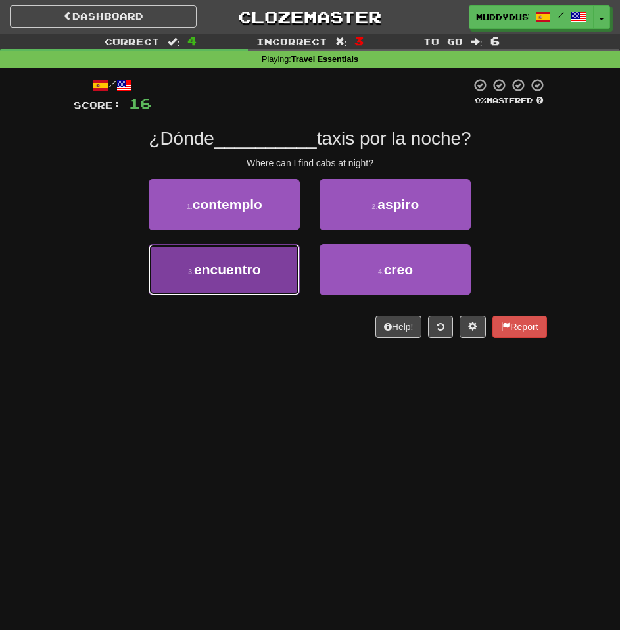
click at [244, 271] on span "encuentro" at bounding box center [227, 269] width 67 height 15
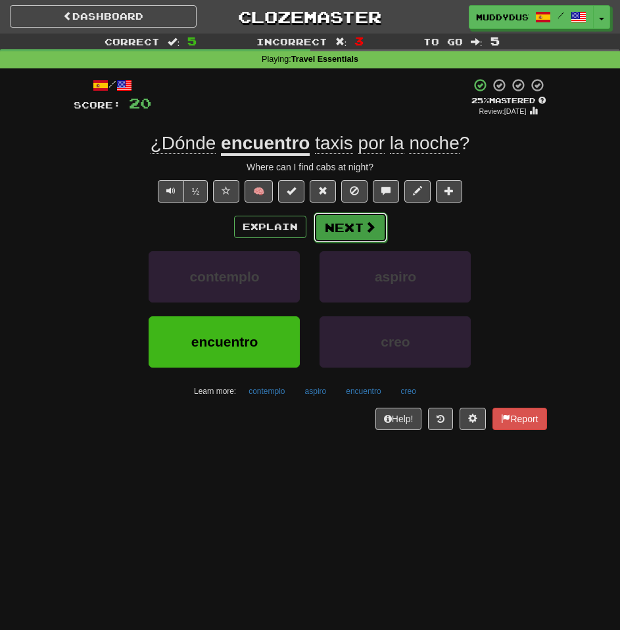
click at [352, 224] on button "Next" at bounding box center [351, 227] width 74 height 30
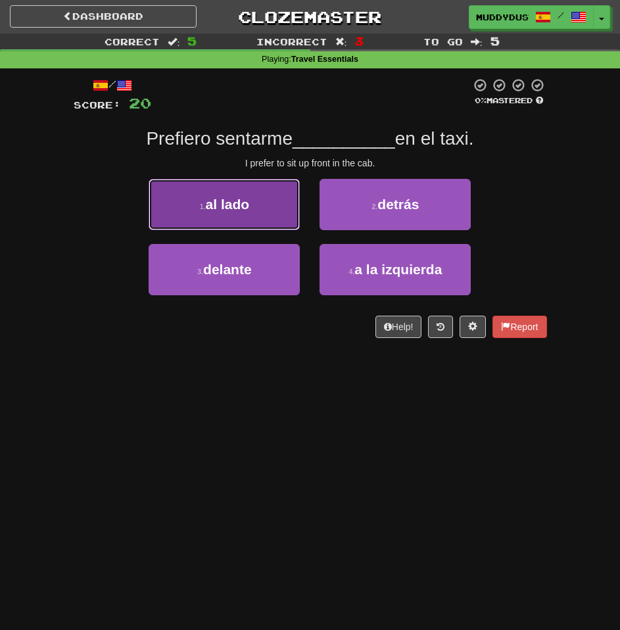
click at [287, 223] on button "1 . al lado" at bounding box center [224, 204] width 151 height 51
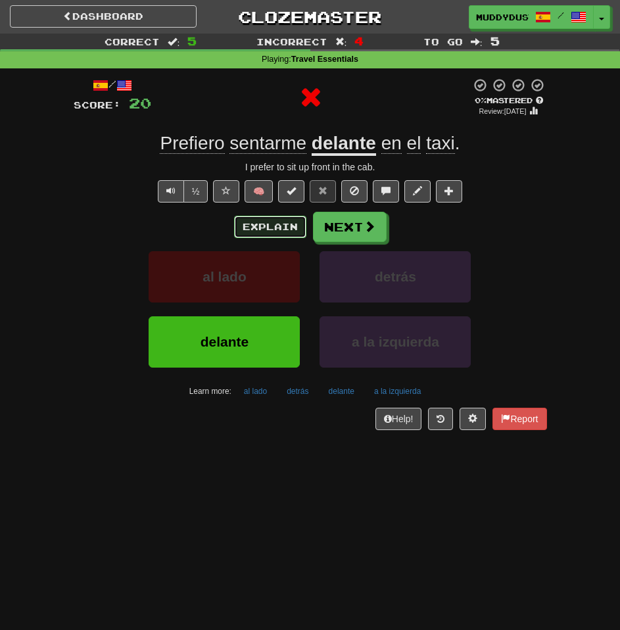
click at [283, 223] on button "Explain" at bounding box center [270, 227] width 72 height 22
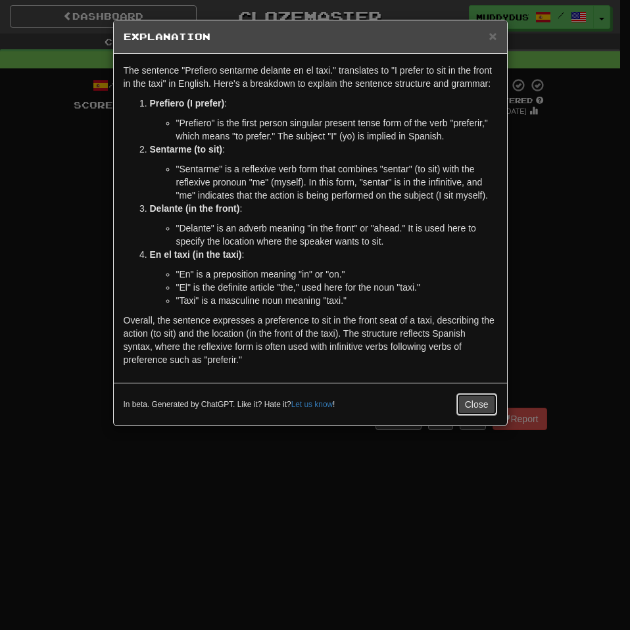
click at [482, 404] on button "Close" at bounding box center [476, 404] width 41 height 22
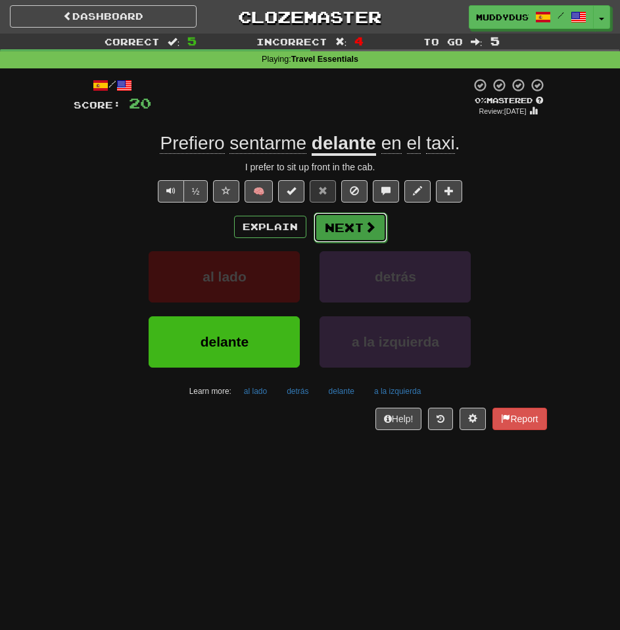
click at [353, 227] on button "Next" at bounding box center [351, 227] width 74 height 30
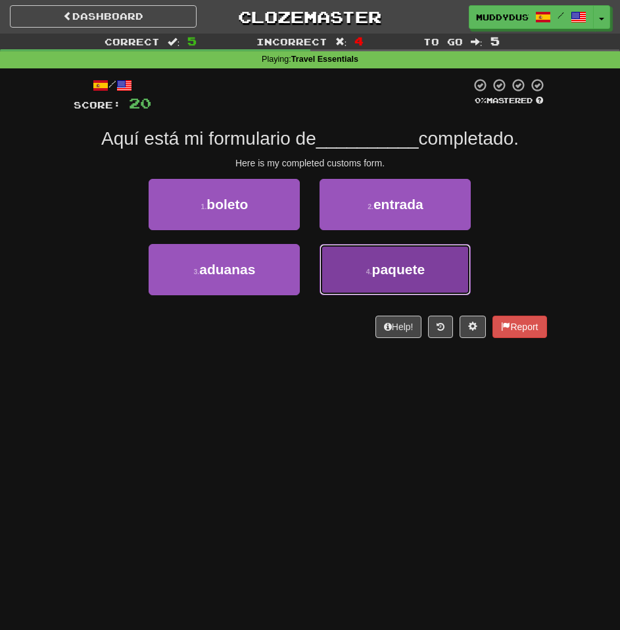
click at [369, 268] on small "4 ." at bounding box center [369, 272] width 6 height 8
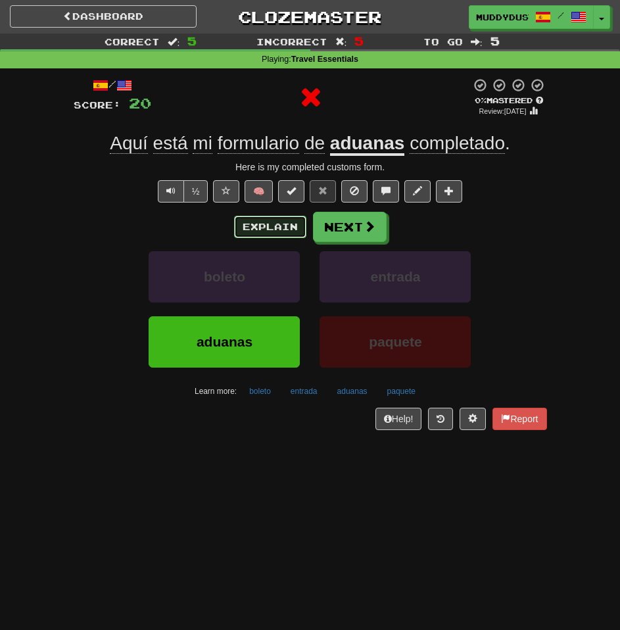
click at [242, 229] on button "Explain" at bounding box center [270, 227] width 72 height 22
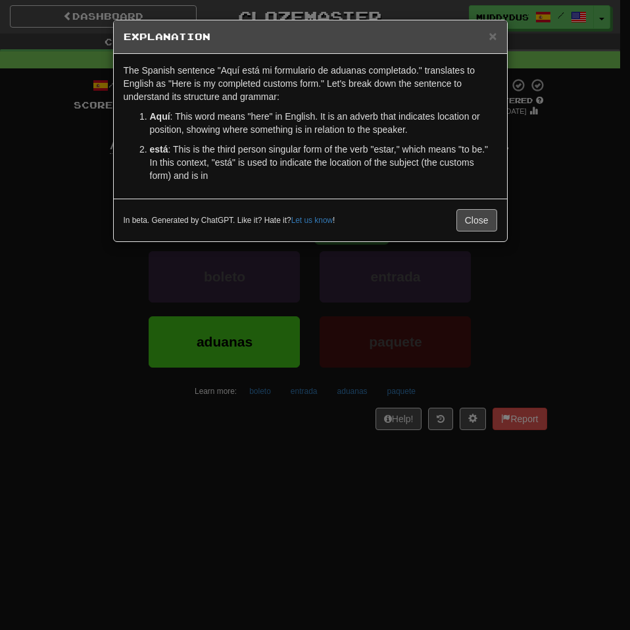
click at [467, 118] on p "Aquí : This word means "here" in English. It is an adverb that indicates locati…" at bounding box center [323, 123] width 347 height 26
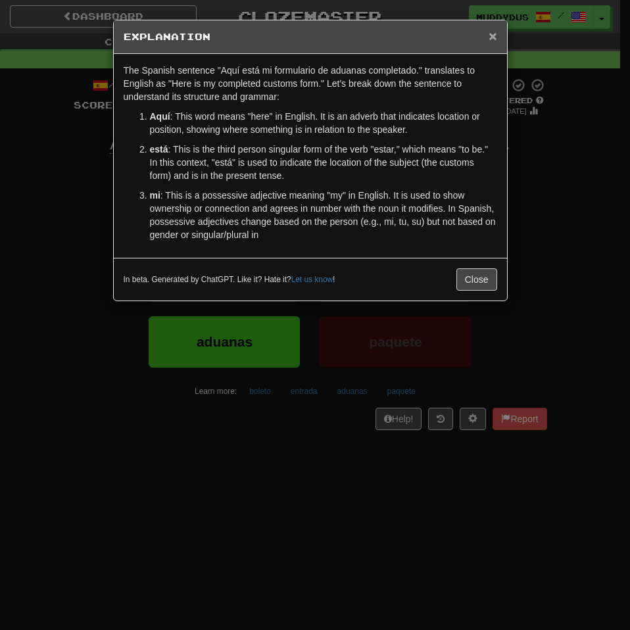
click at [491, 34] on span "×" at bounding box center [492, 35] width 8 height 15
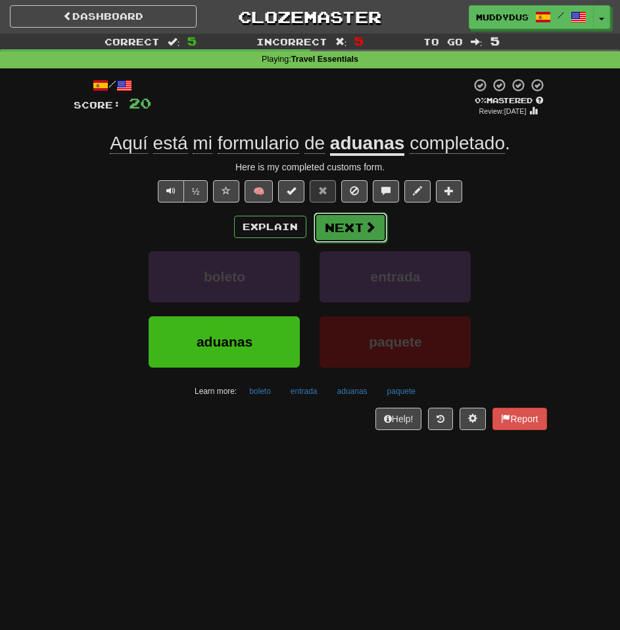
click at [339, 230] on button "Next" at bounding box center [351, 227] width 74 height 30
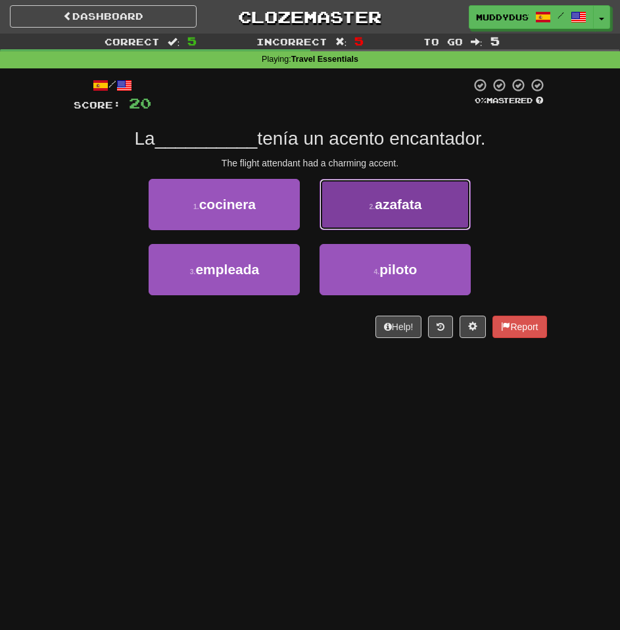
click at [365, 219] on button "2 . azafata" at bounding box center [394, 204] width 151 height 51
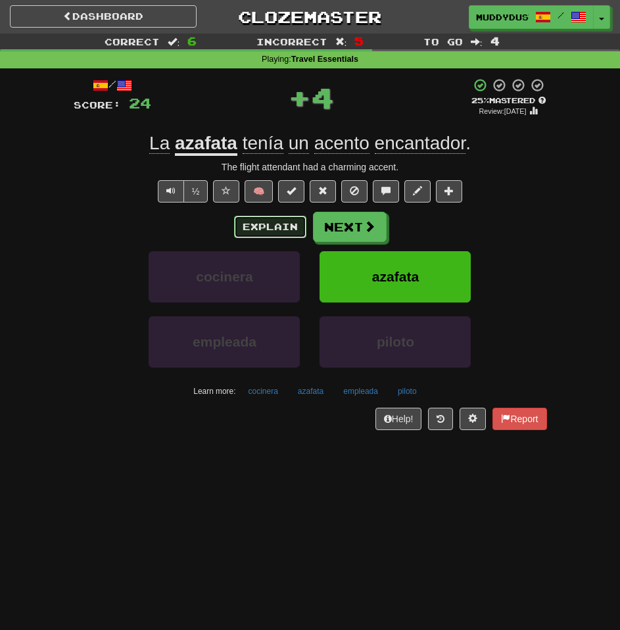
click at [277, 230] on button "Explain" at bounding box center [270, 227] width 72 height 22
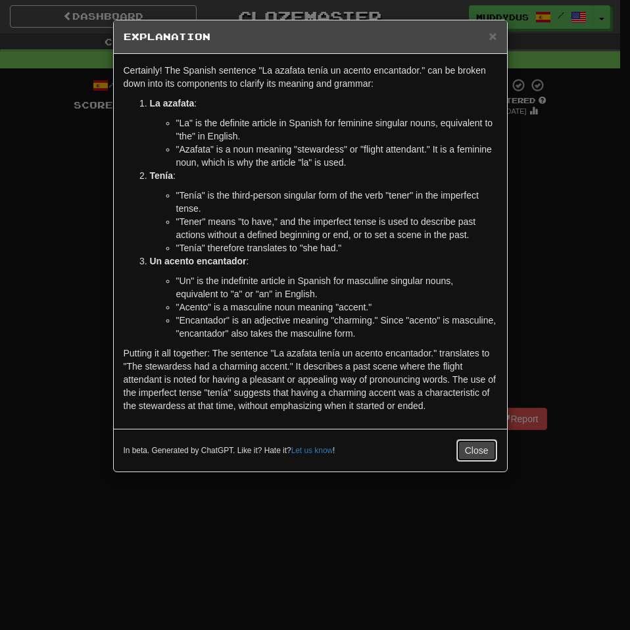
click at [489, 450] on button "Close" at bounding box center [476, 450] width 41 height 22
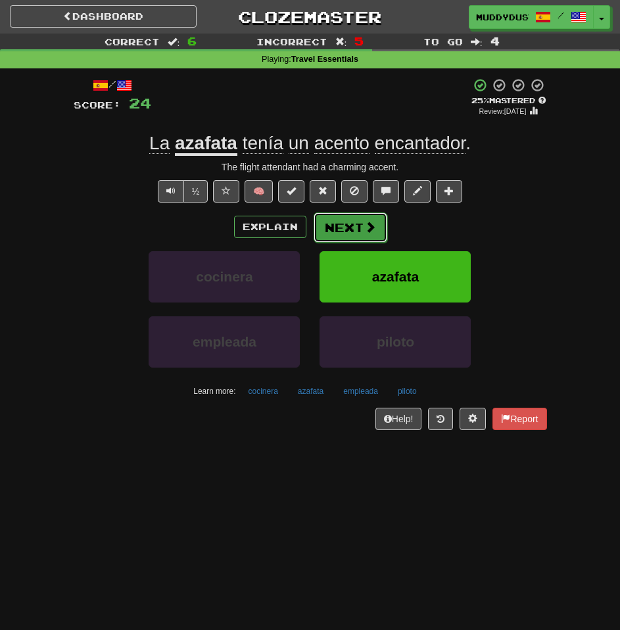
click at [339, 223] on button "Next" at bounding box center [351, 227] width 74 height 30
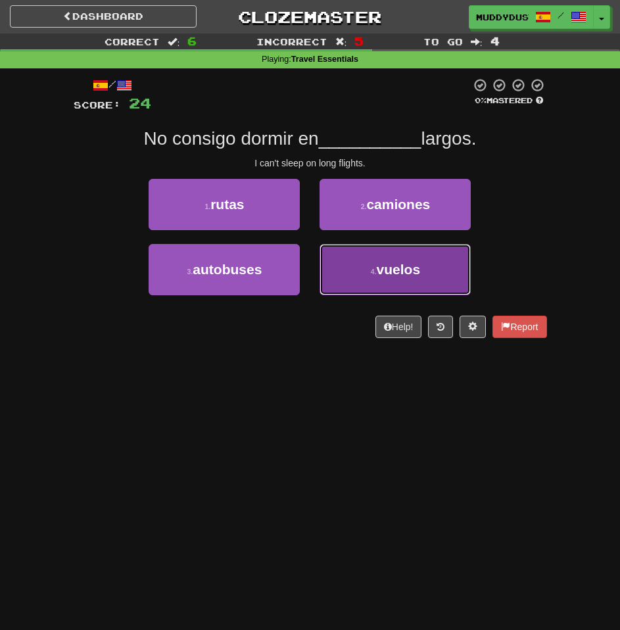
click at [350, 283] on button "4 . vuelos" at bounding box center [394, 269] width 151 height 51
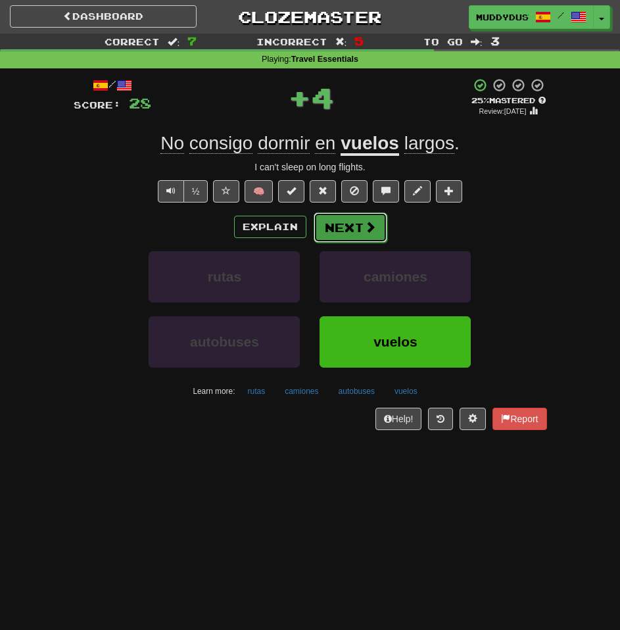
click at [356, 223] on button "Next" at bounding box center [351, 227] width 74 height 30
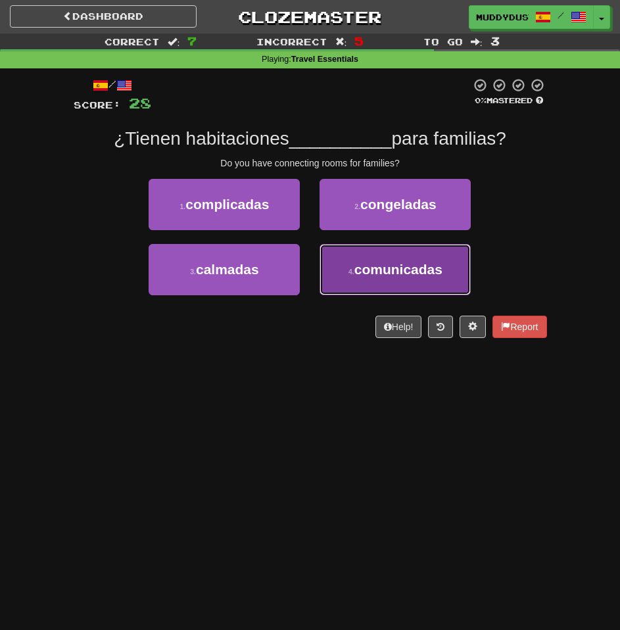
click at [334, 260] on button "4 . comunicadas" at bounding box center [394, 269] width 151 height 51
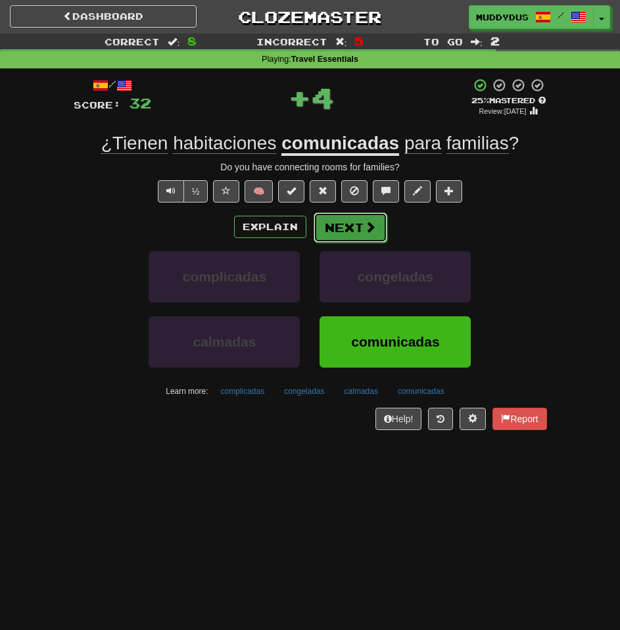
click at [347, 234] on button "Next" at bounding box center [351, 227] width 74 height 30
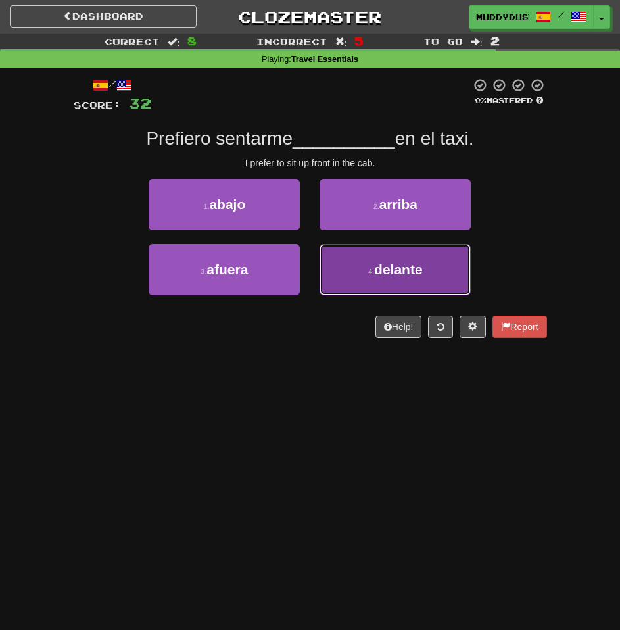
click at [334, 276] on button "4 . delante" at bounding box center [394, 269] width 151 height 51
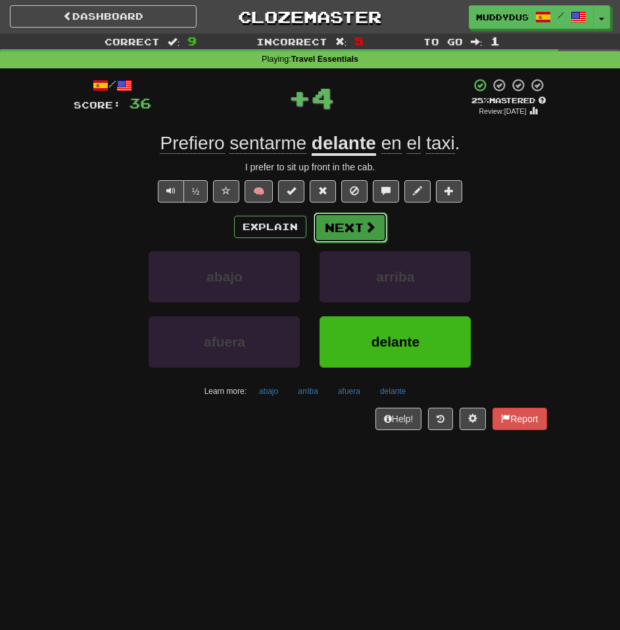
click at [347, 233] on button "Next" at bounding box center [351, 227] width 74 height 30
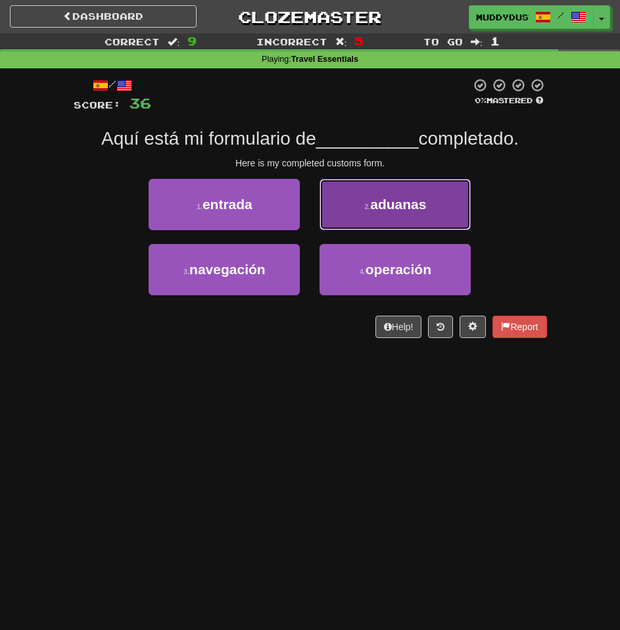
click at [356, 221] on button "2 . aduanas" at bounding box center [394, 204] width 151 height 51
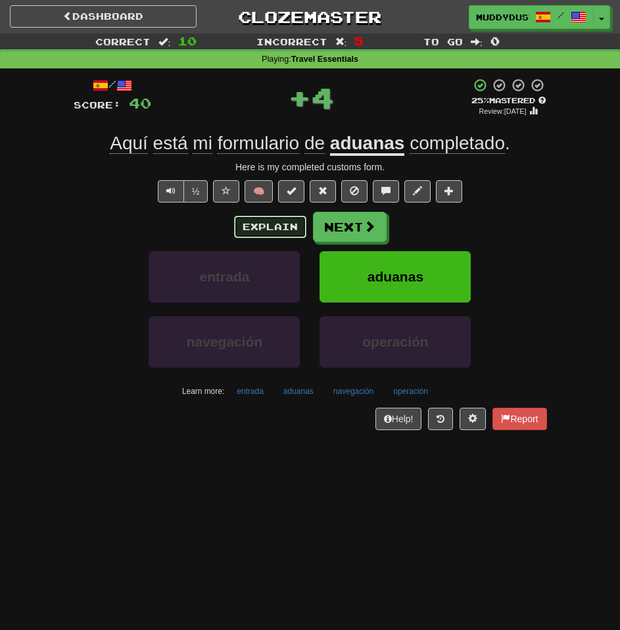
click at [280, 238] on button "Explain" at bounding box center [270, 227] width 72 height 22
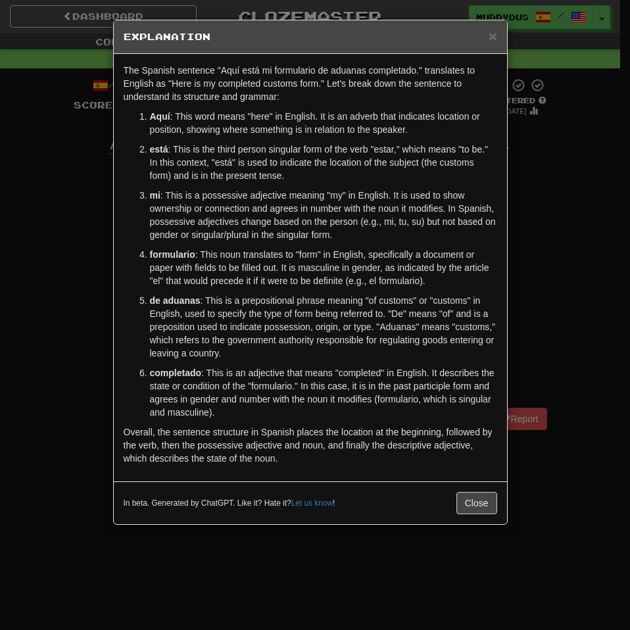
click at [486, 36] on h5 "Explanation" at bounding box center [310, 36] width 373 height 13
click at [493, 45] on div "× Explanation" at bounding box center [310, 37] width 393 height 34
click at [488, 37] on h5 "Explanation" at bounding box center [310, 36] width 373 height 13
click at [492, 36] on span "×" at bounding box center [492, 35] width 8 height 15
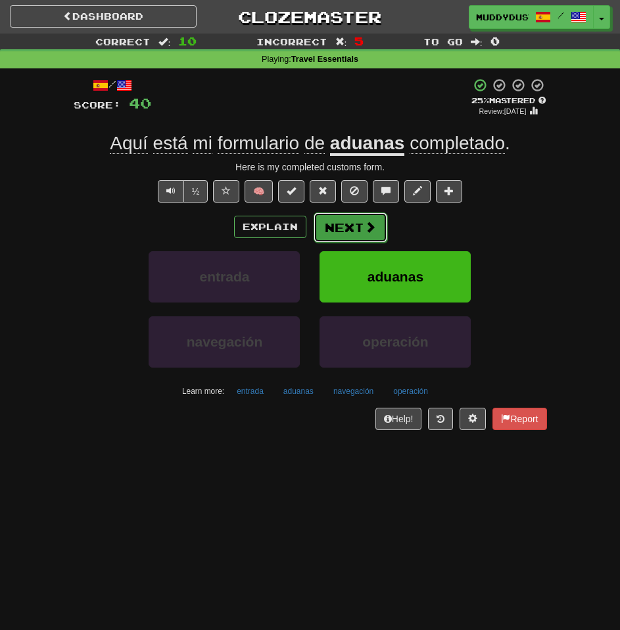
click at [375, 221] on button "Next" at bounding box center [351, 227] width 74 height 30
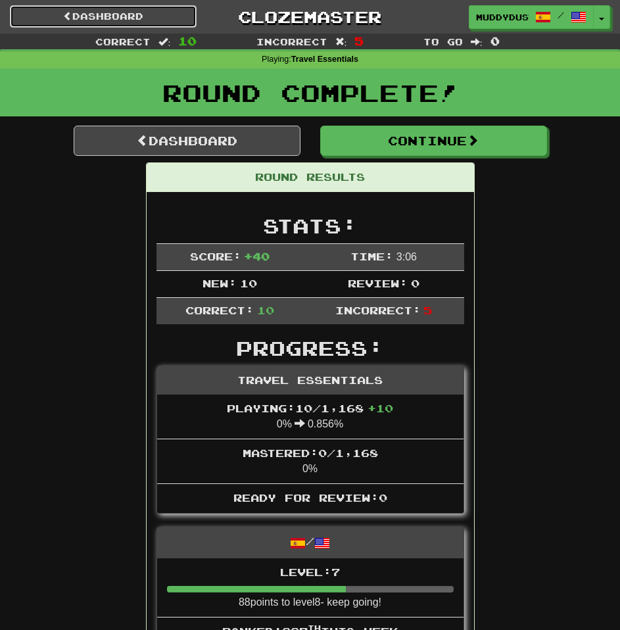
click at [87, 22] on link "Dashboard" at bounding box center [103, 16] width 187 height 22
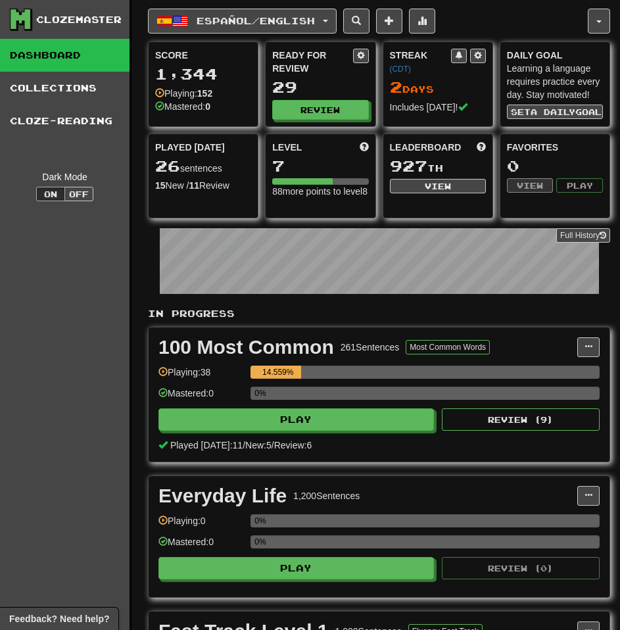
click at [76, 345] on div "Clozemaster Dashboard Collections Cloze-Reading Dark Mode On Off" at bounding box center [65, 485] width 131 height 971
